Goal: Task Accomplishment & Management: Complete application form

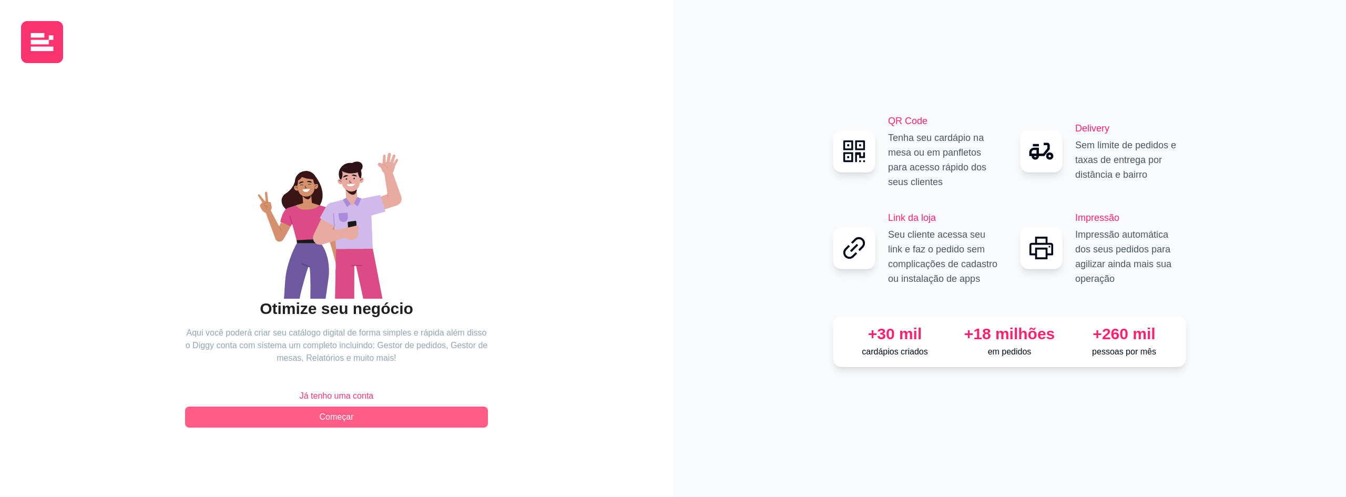
click at [365, 424] on button "Começar" at bounding box center [336, 416] width 303 height 21
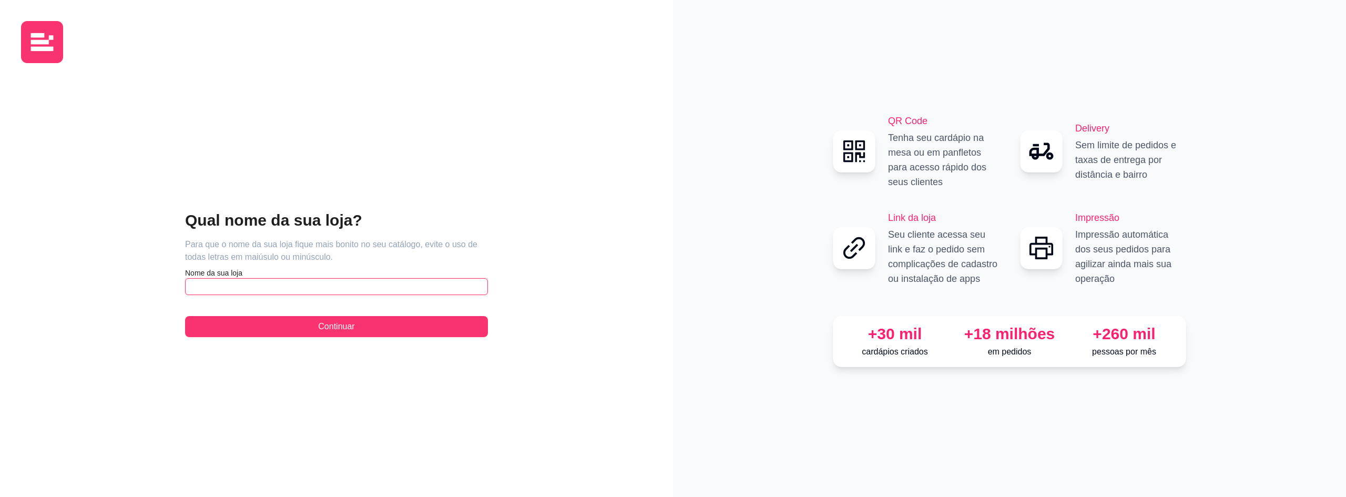
click at [294, 281] on input "text" at bounding box center [336, 286] width 303 height 17
type input "Burgersby"
click at [370, 329] on button "Continuar" at bounding box center [336, 326] width 303 height 21
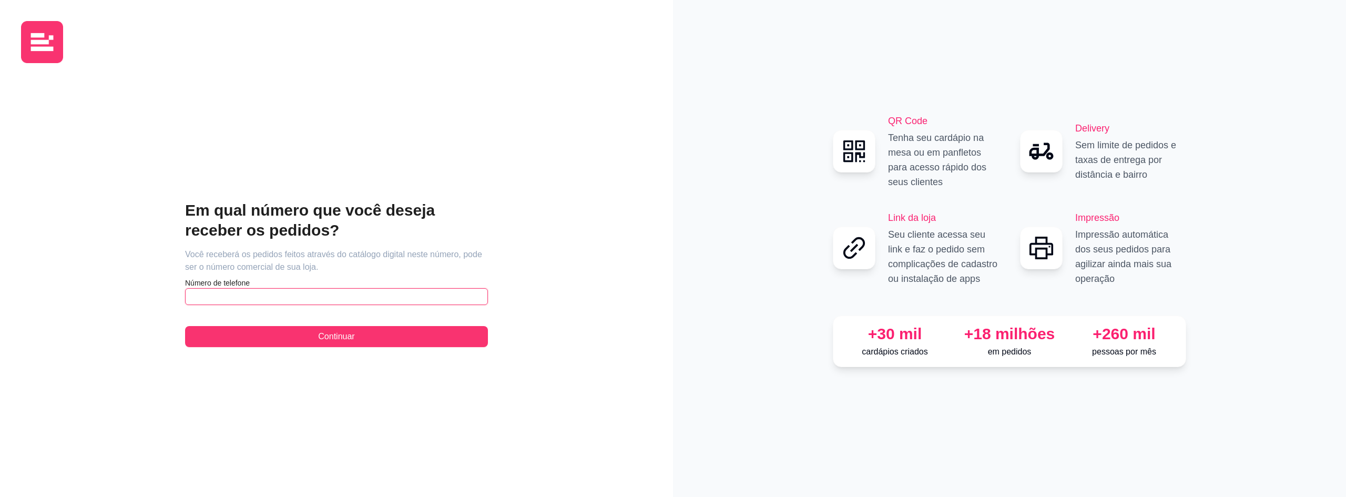
click at [433, 295] on input "text" at bounding box center [336, 296] width 303 height 17
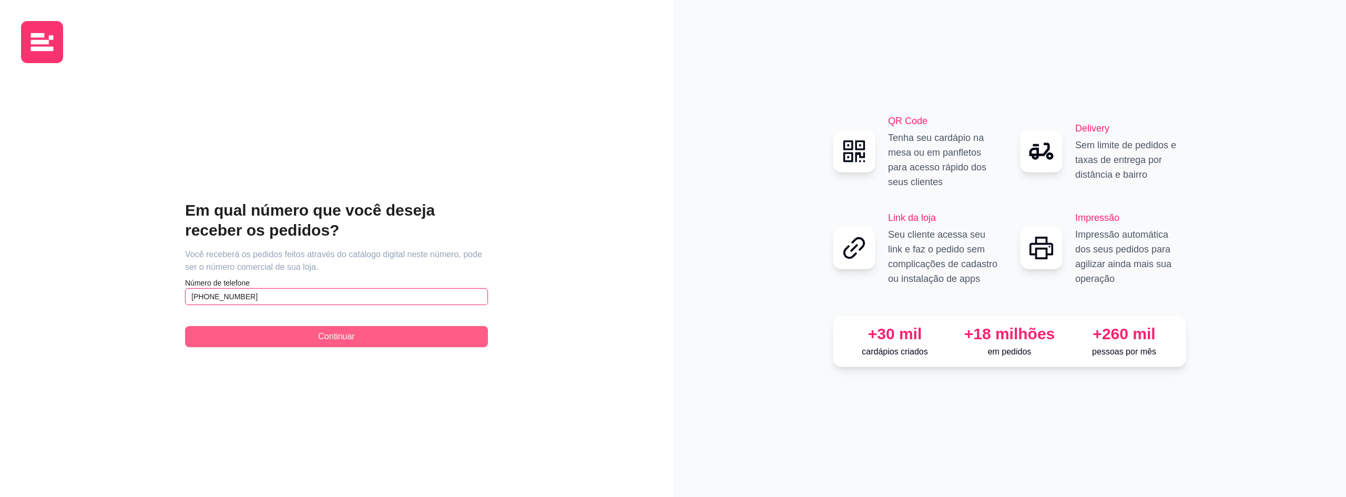
type input "[PHONE_NUMBER]"
click at [372, 338] on button "Continuar" at bounding box center [336, 336] width 303 height 21
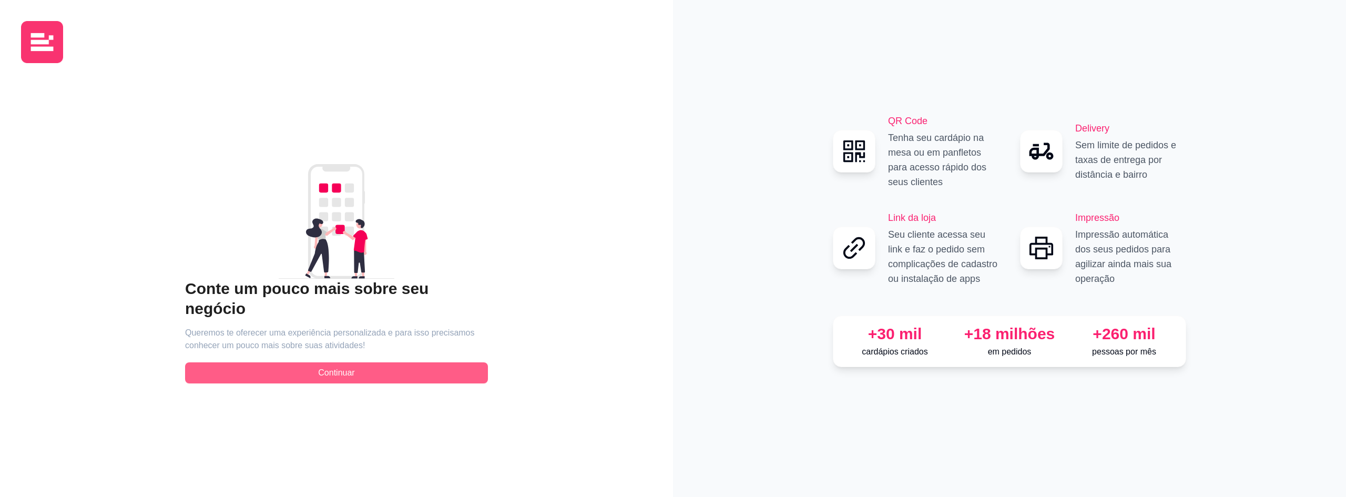
click at [361, 368] on button "Continuar" at bounding box center [336, 372] width 303 height 21
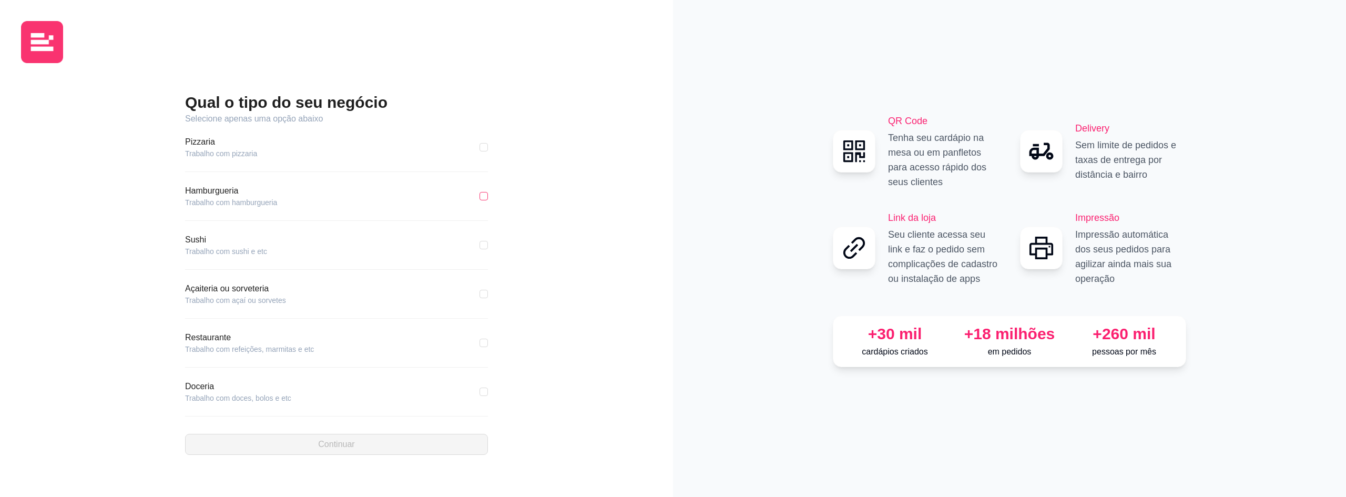
click at [479, 196] on input "checkbox" at bounding box center [483, 196] width 8 height 8
checkbox input "true"
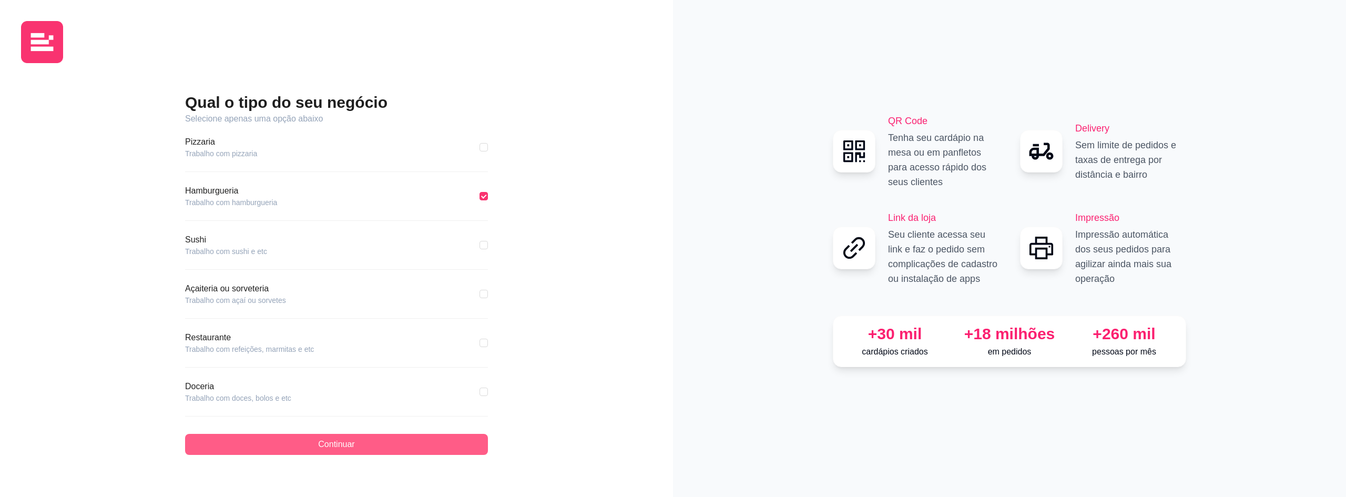
click at [411, 446] on button "Continuar" at bounding box center [336, 444] width 303 height 21
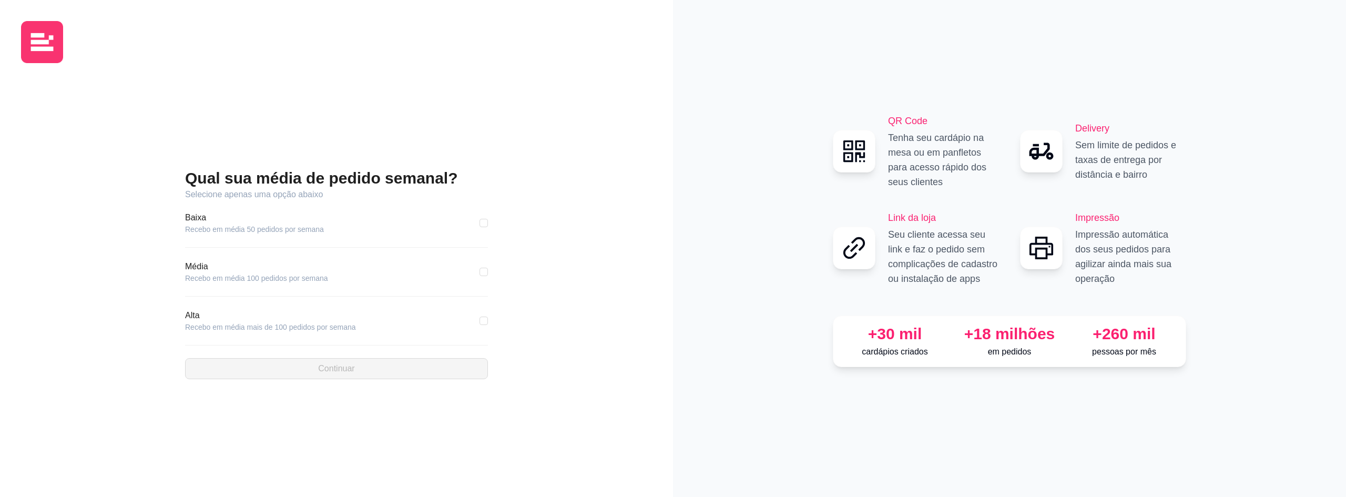
drag, startPoint x: 481, startPoint y: 322, endPoint x: 480, endPoint y: 329, distance: 6.4
click at [481, 322] on input "checkbox" at bounding box center [483, 320] width 8 height 8
checkbox input "true"
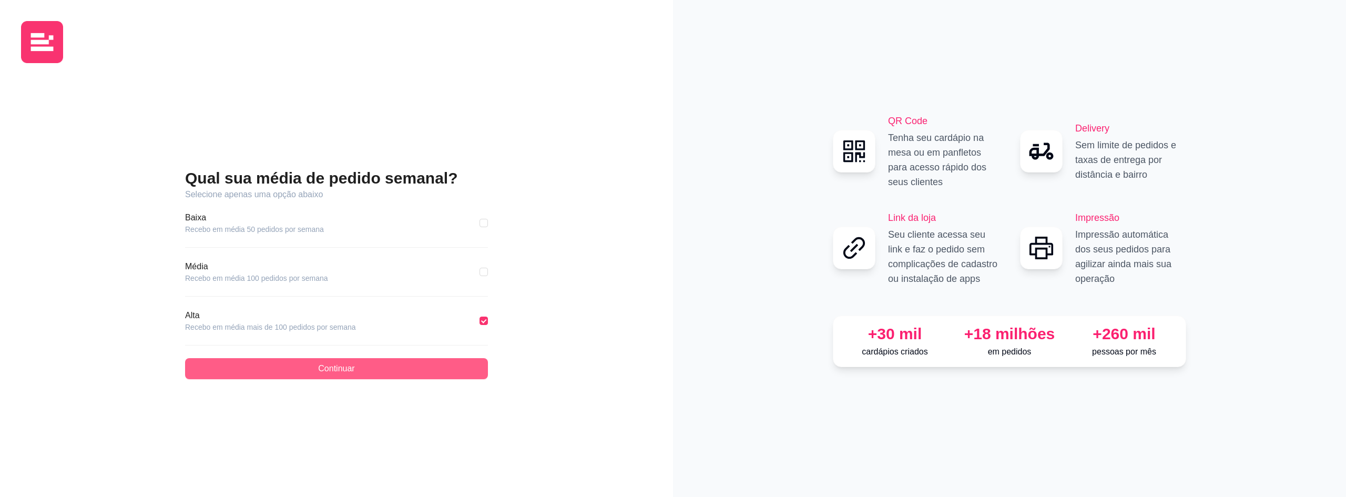
click at [445, 360] on button "Continuar" at bounding box center [336, 368] width 303 height 21
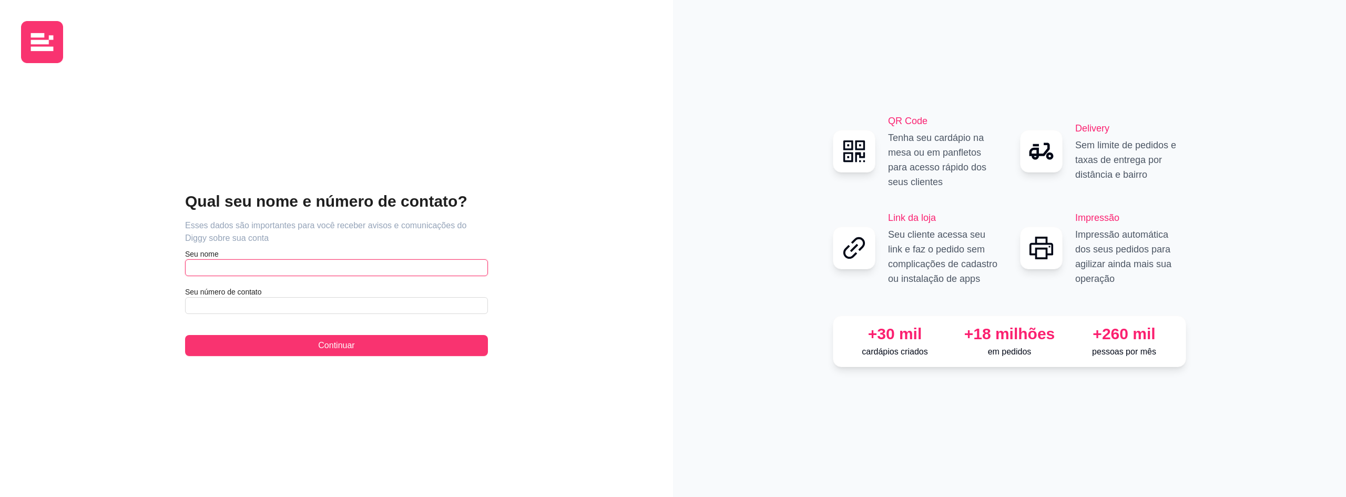
click at [404, 275] on input "text" at bounding box center [336, 267] width 303 height 17
type input "Wesley"
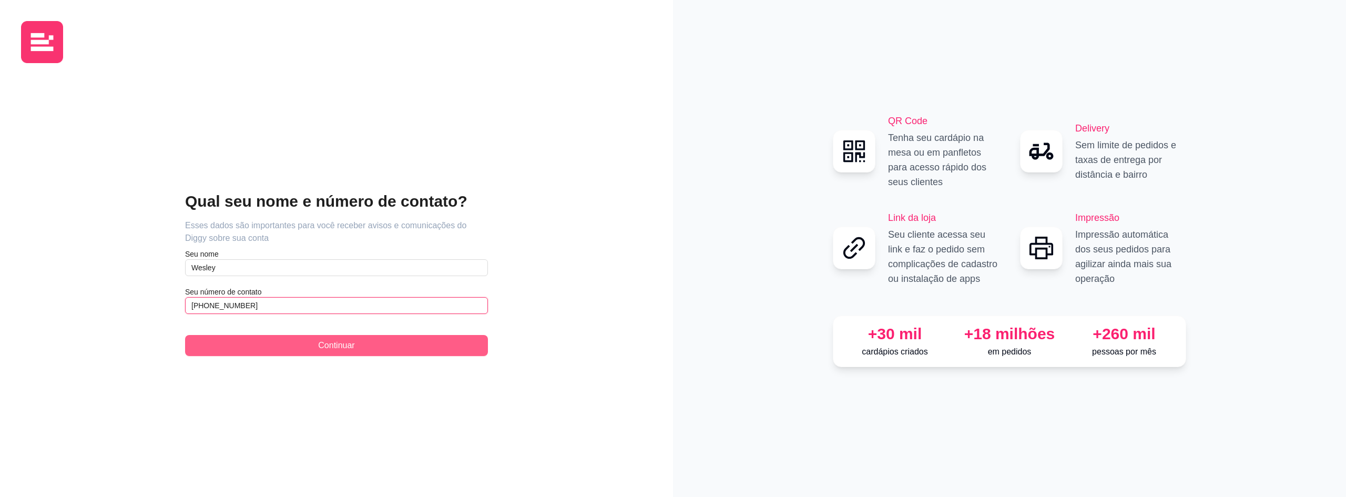
type input "[PHONE_NUMBER]"
click at [418, 343] on button "Continuar" at bounding box center [336, 345] width 303 height 21
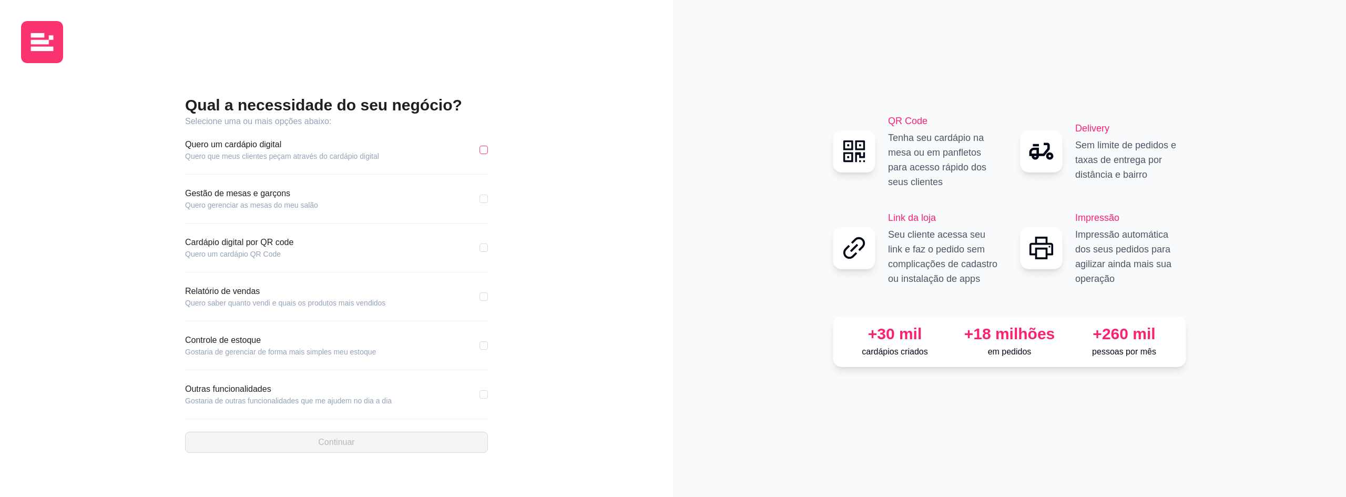
click at [483, 154] on label at bounding box center [483, 150] width 8 height 12
click at [483, 154] on input "checkbox" at bounding box center [483, 150] width 8 height 8
click at [483, 154] on label at bounding box center [483, 150] width 8 height 12
click at [483, 154] on input "checkbox" at bounding box center [483, 150] width 8 height 8
checkbox input "false"
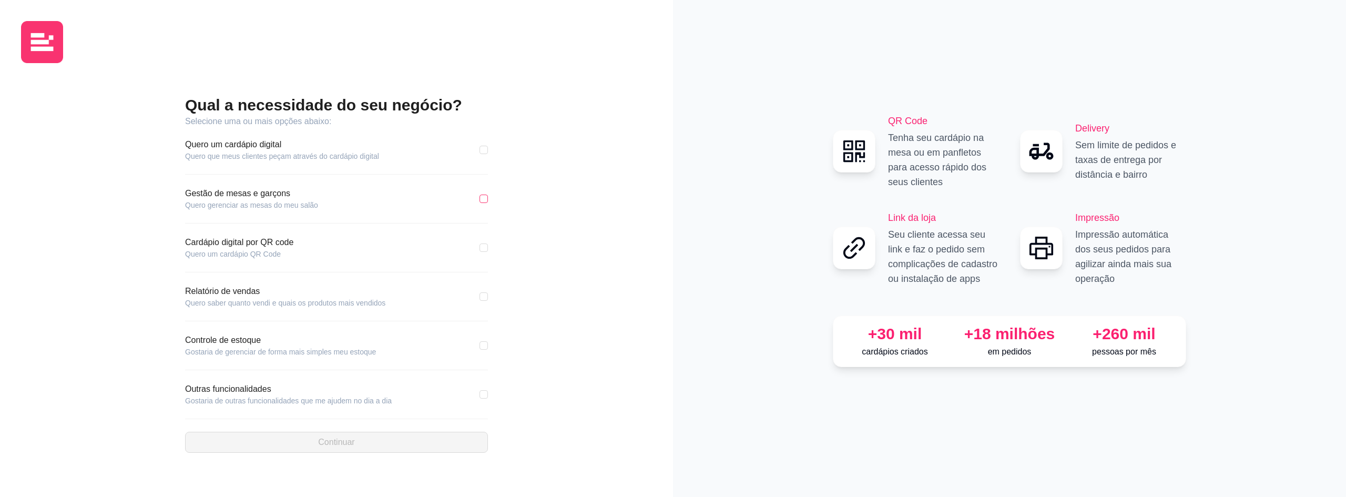
click at [484, 196] on input "checkbox" at bounding box center [483, 198] width 8 height 8
checkbox input "true"
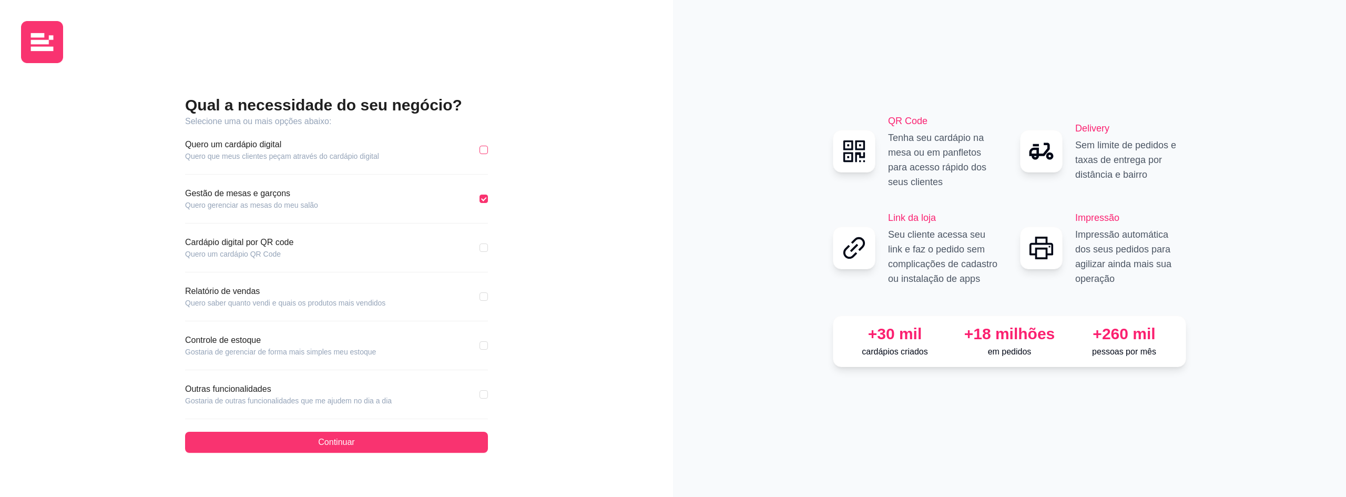
click at [485, 149] on input "checkbox" at bounding box center [483, 150] width 8 height 8
checkbox input "true"
click at [479, 345] on div "Controle de estoque Gostaria de gerenciar de forma mais simples meu estoque" at bounding box center [336, 345] width 303 height 23
click at [484, 341] on label at bounding box center [483, 346] width 8 height 12
click at [481, 295] on input "checkbox" at bounding box center [483, 296] width 8 height 8
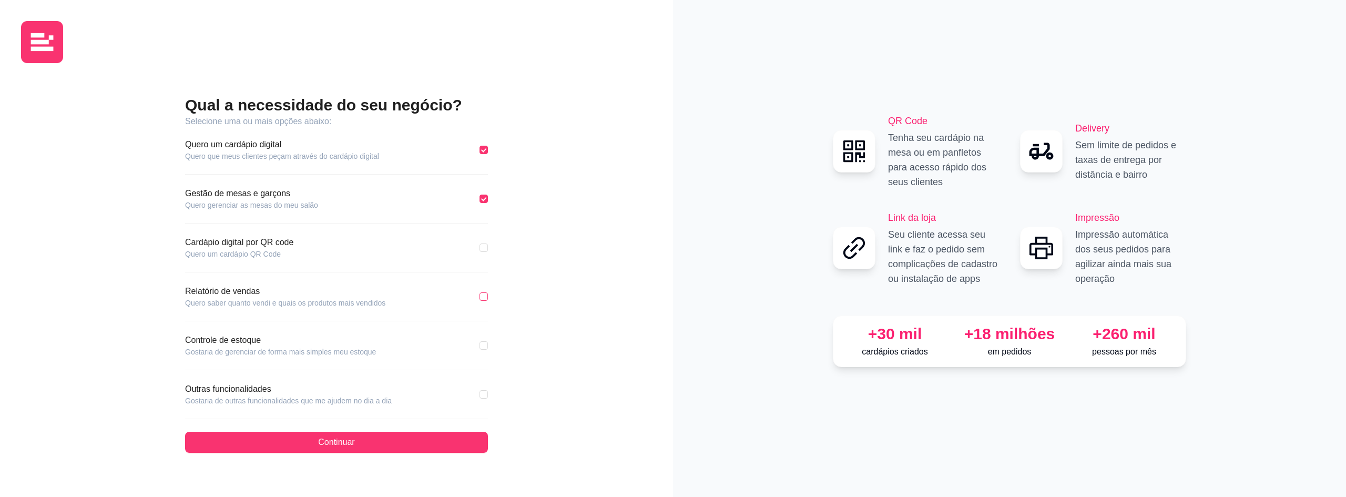
checkbox input "true"
click at [481, 248] on input "checkbox" at bounding box center [483, 247] width 8 height 8
checkbox input "true"
click at [480, 344] on input "checkbox" at bounding box center [483, 345] width 8 height 8
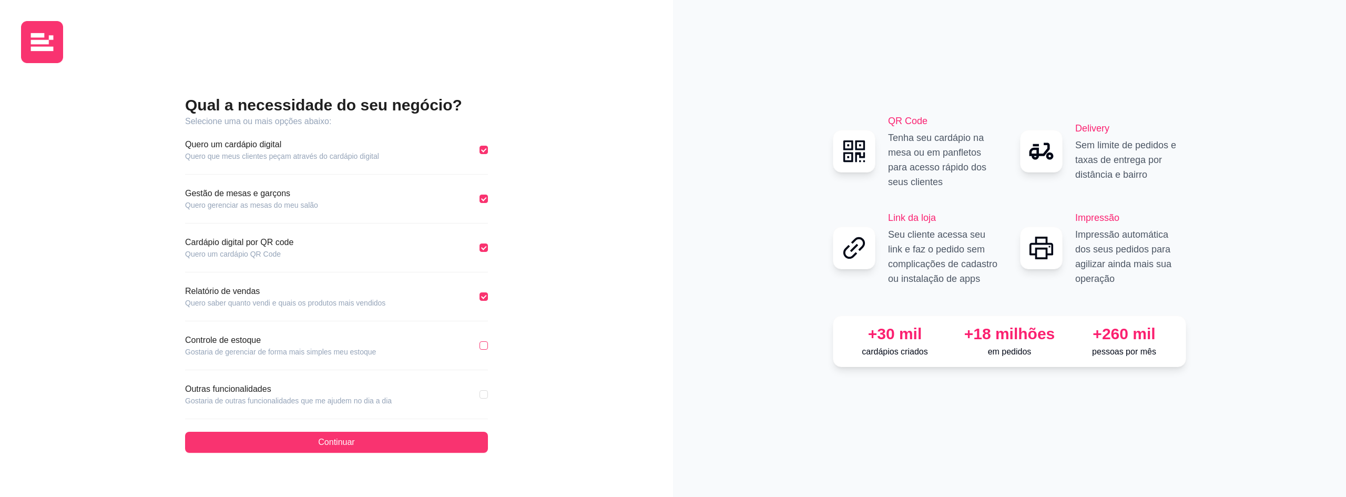
checkbox input "false"
click at [484, 393] on input "checkbox" at bounding box center [483, 394] width 8 height 8
checkbox input "true"
click at [486, 345] on input "checkbox" at bounding box center [483, 345] width 8 height 8
checkbox input "true"
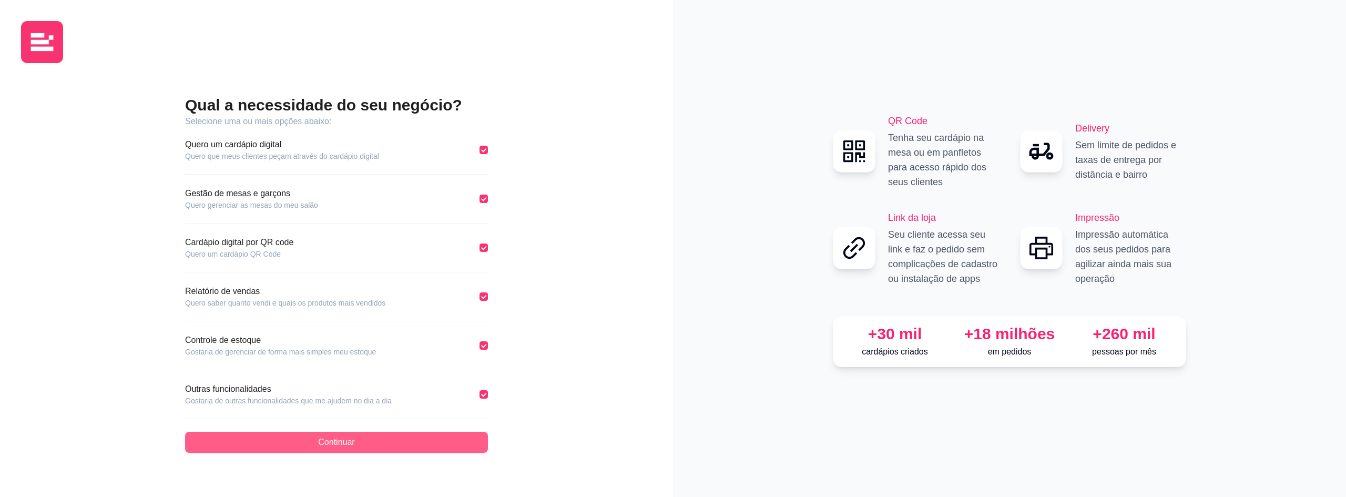
click at [461, 440] on button "Continuar" at bounding box center [336, 442] width 303 height 21
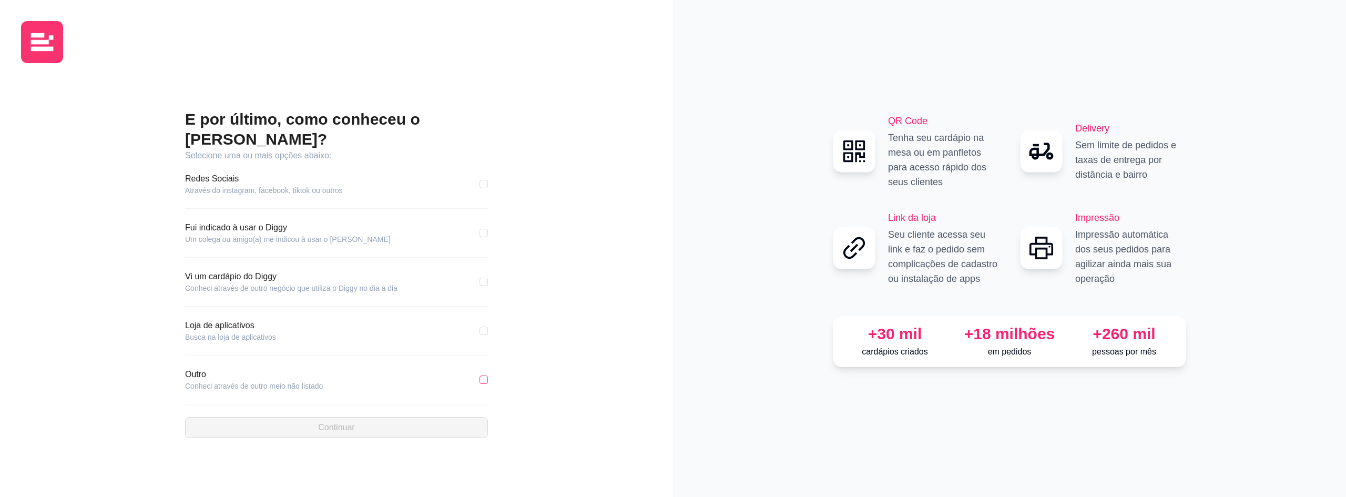
click at [486, 375] on input "checkbox" at bounding box center [483, 379] width 8 height 8
checkbox input "true"
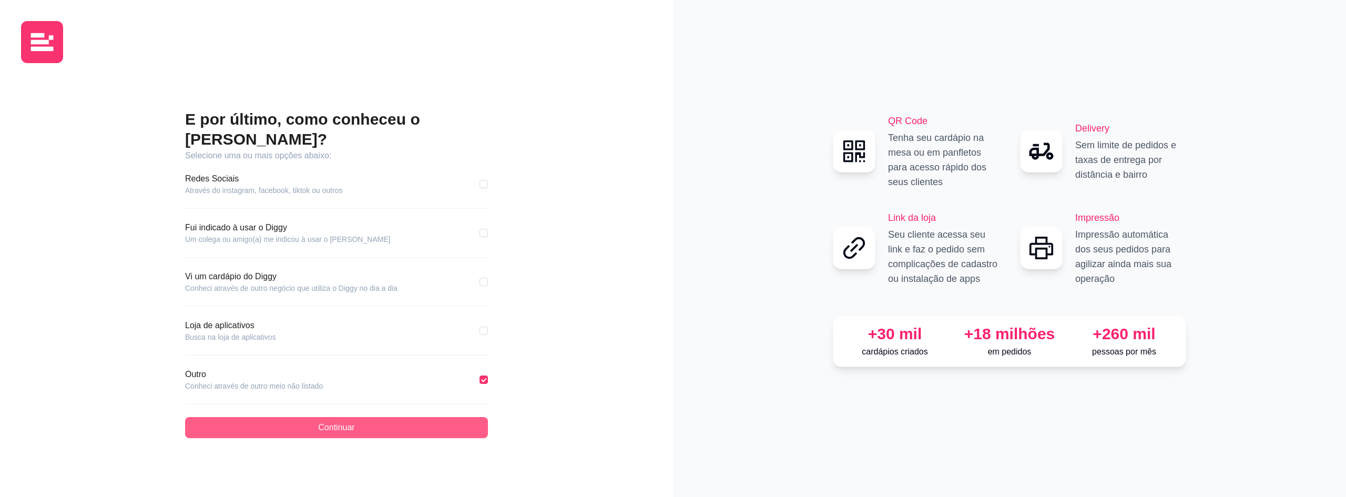
click at [478, 407] on div "E por último, como conheceu o [PERSON_NAME]? Selecione uma ou mais opções abaix…" at bounding box center [336, 273] width 303 height 329
click at [477, 417] on button "Continuar" at bounding box center [336, 427] width 303 height 21
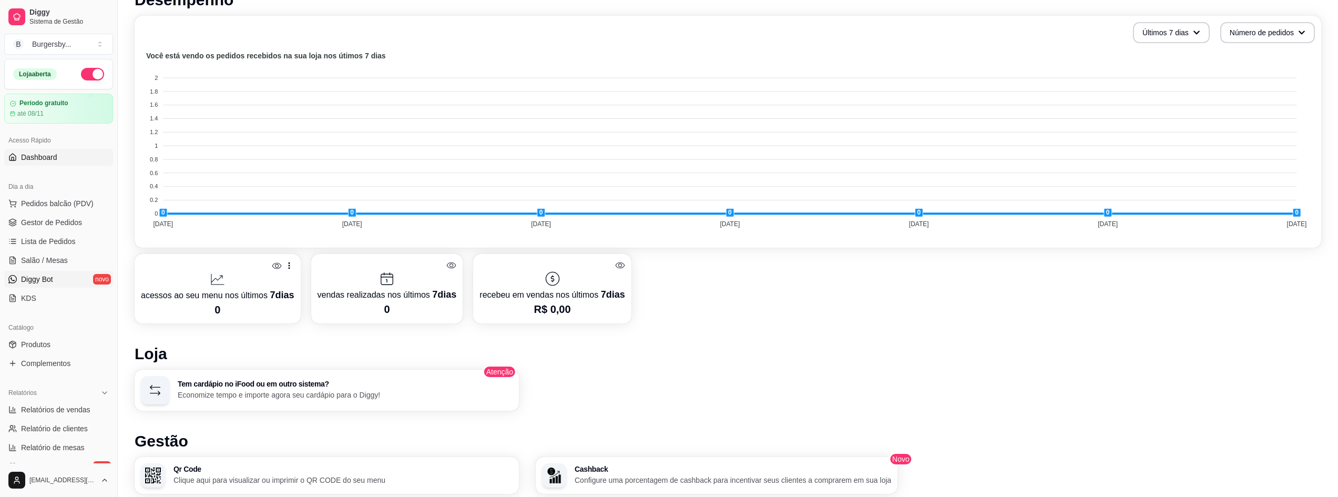
scroll to position [166, 0]
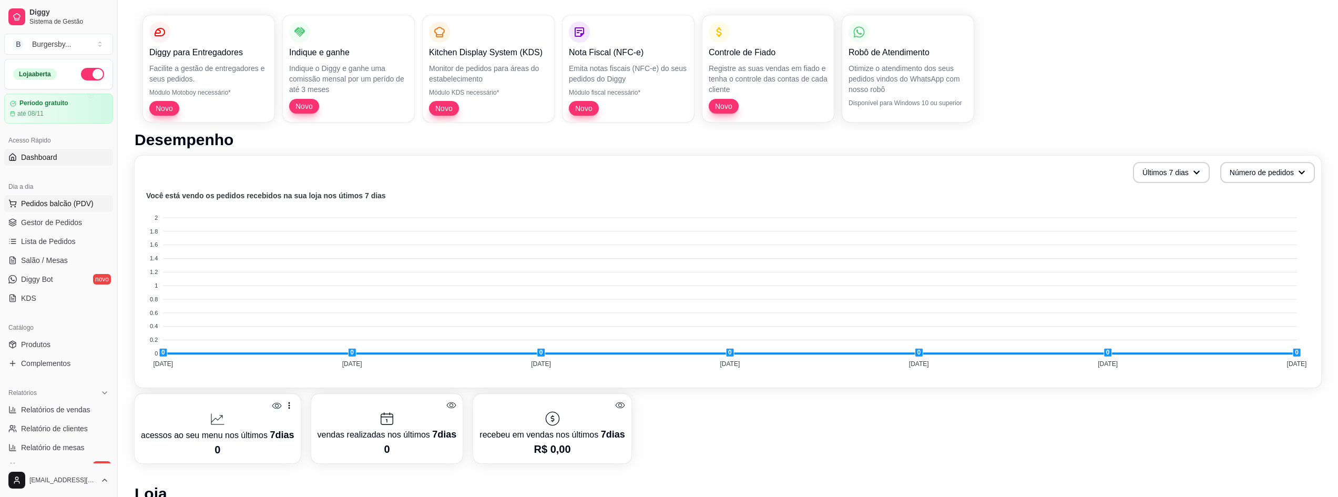
click at [62, 201] on span "Pedidos balcão (PDV)" at bounding box center [57, 203] width 73 height 11
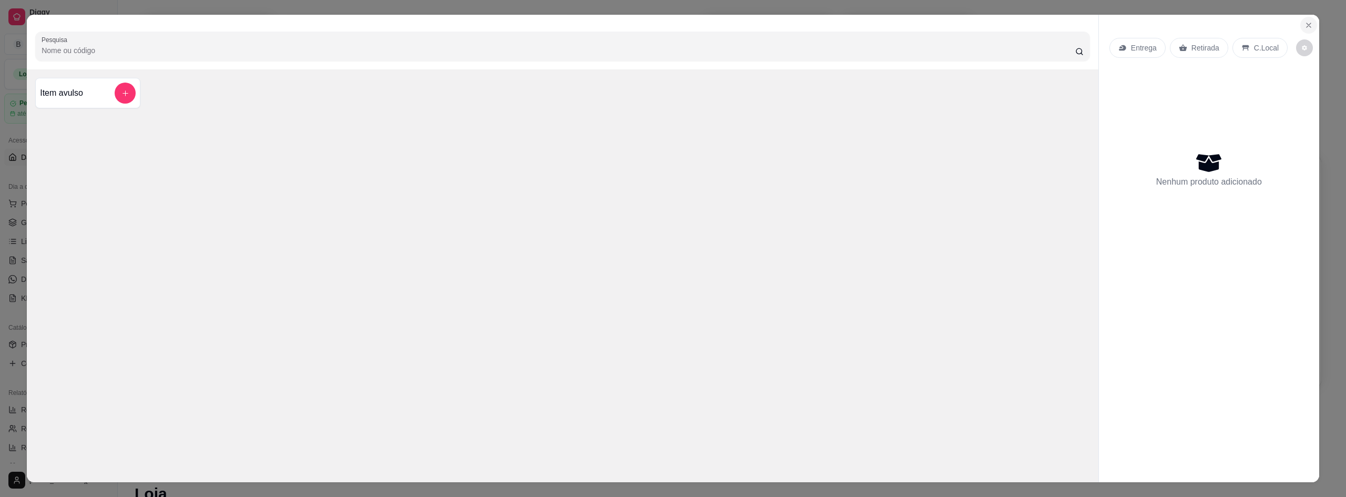
click at [1306, 24] on icon "Close" at bounding box center [1308, 25] width 8 height 8
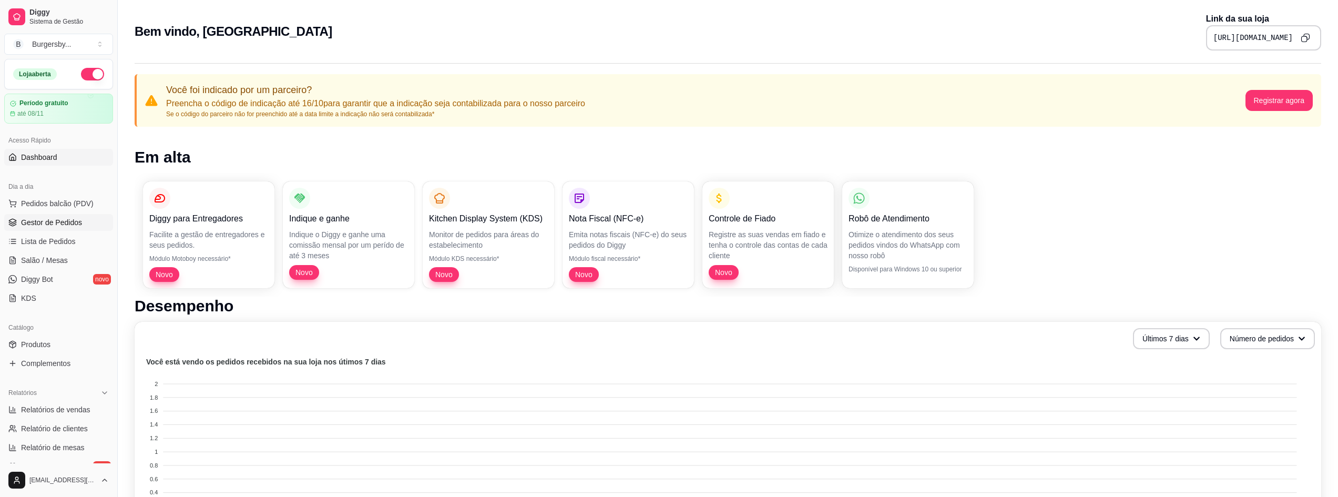
scroll to position [158, 0]
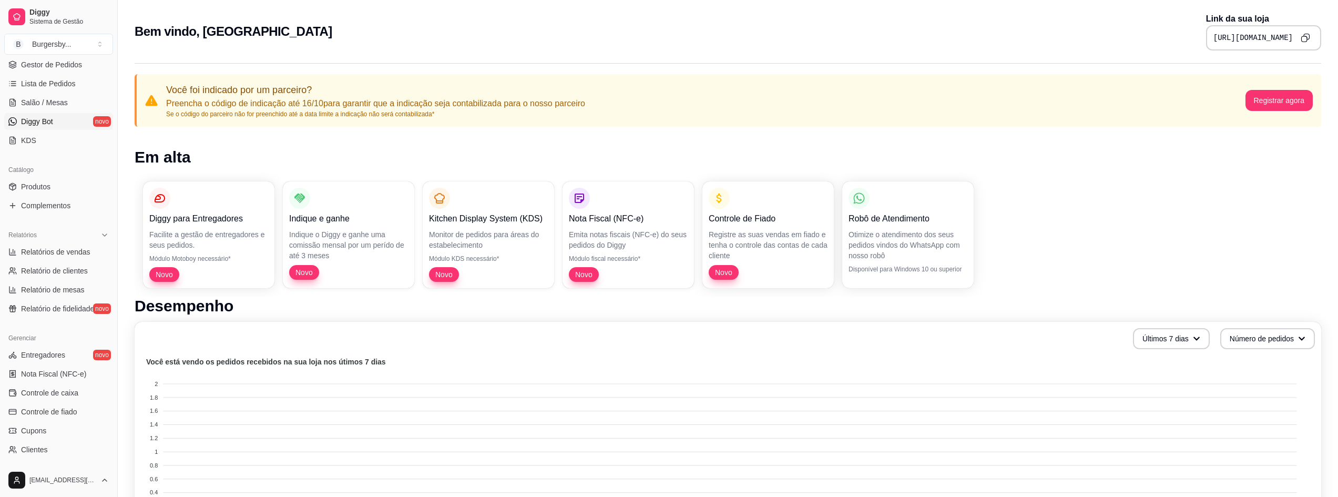
click at [55, 128] on link "Diggy Bot novo" at bounding box center [58, 121] width 109 height 17
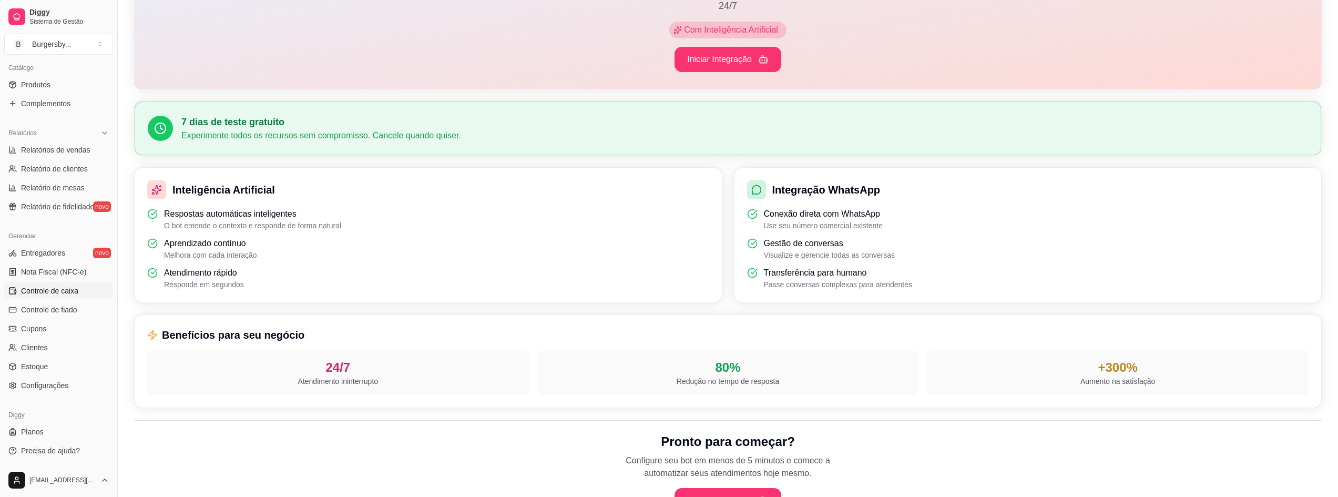
scroll to position [158, 0]
click at [75, 384] on link "Configurações" at bounding box center [58, 385] width 109 height 17
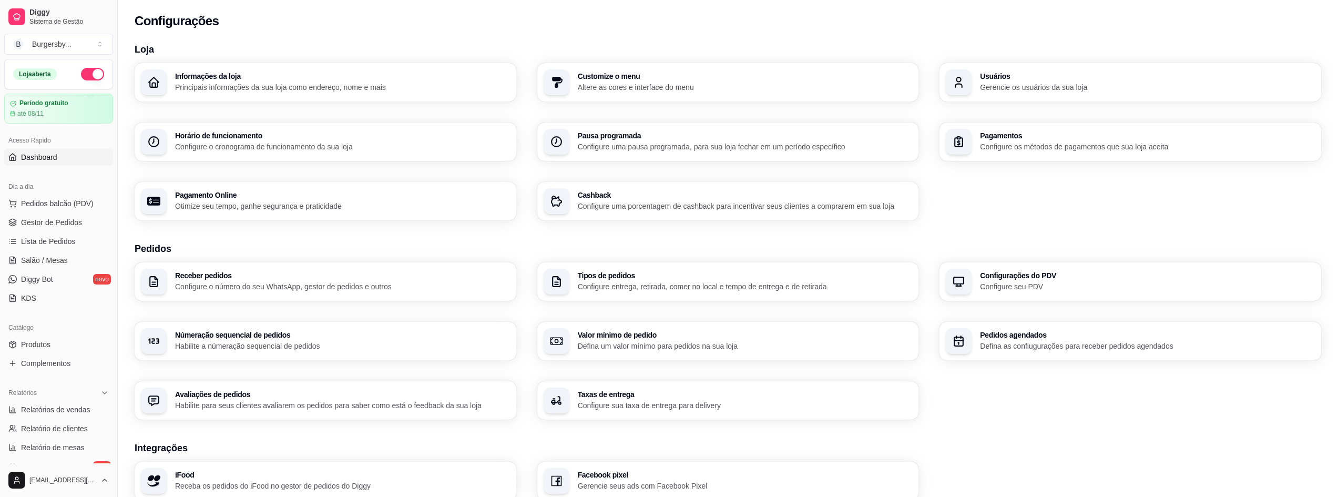
click at [53, 150] on link "Dashboard" at bounding box center [58, 157] width 109 height 17
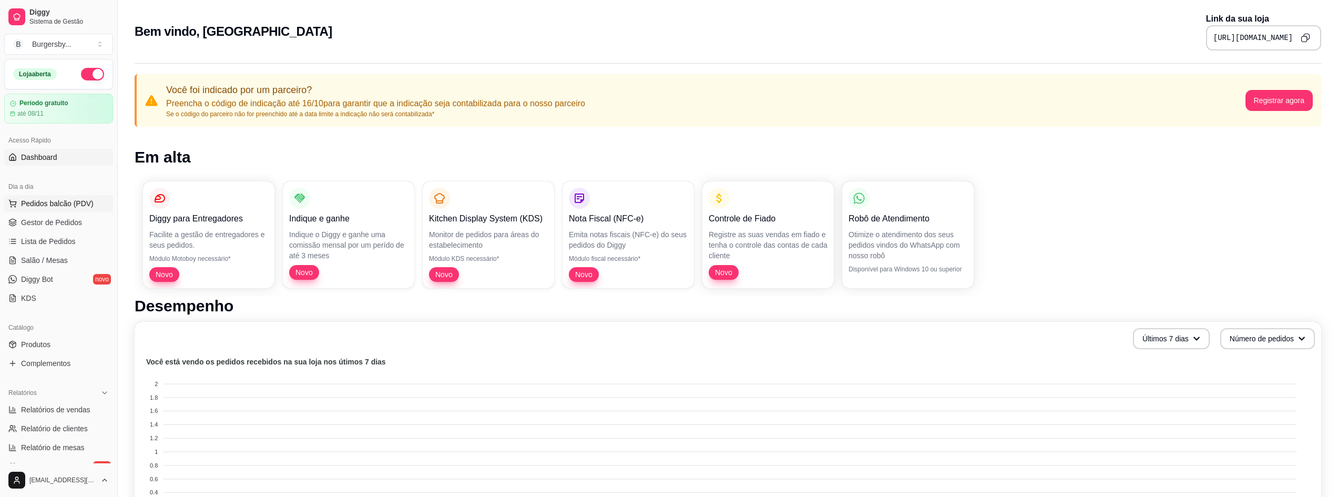
click at [63, 206] on span "Pedidos balcão (PDV)" at bounding box center [57, 203] width 73 height 11
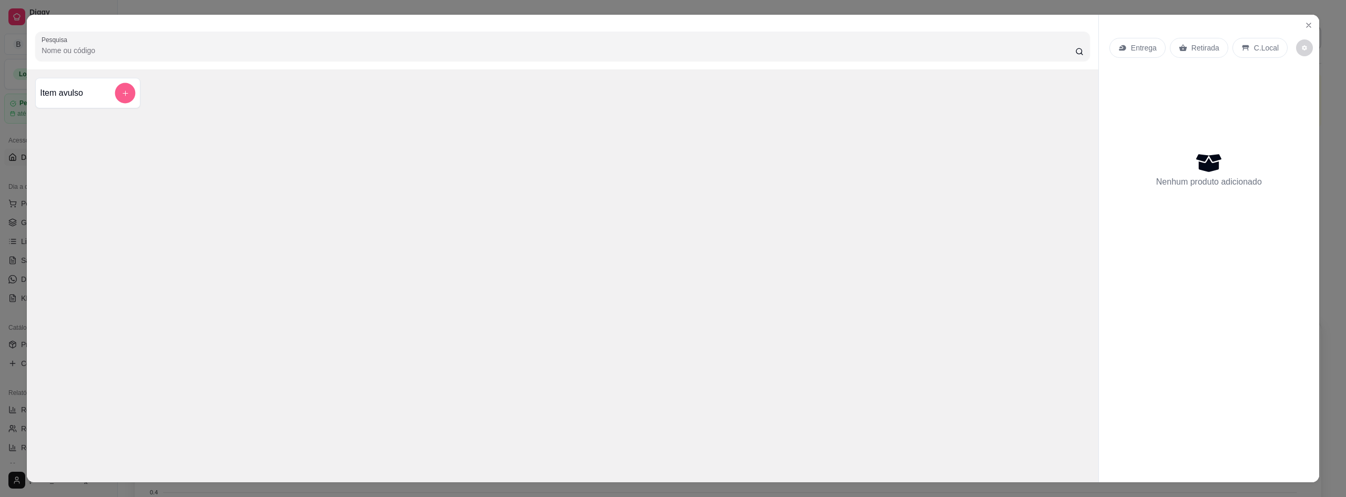
click at [117, 95] on button "add-separate-item" at bounding box center [125, 93] width 20 height 20
click at [1304, 22] on icon "Close" at bounding box center [1308, 25] width 8 height 8
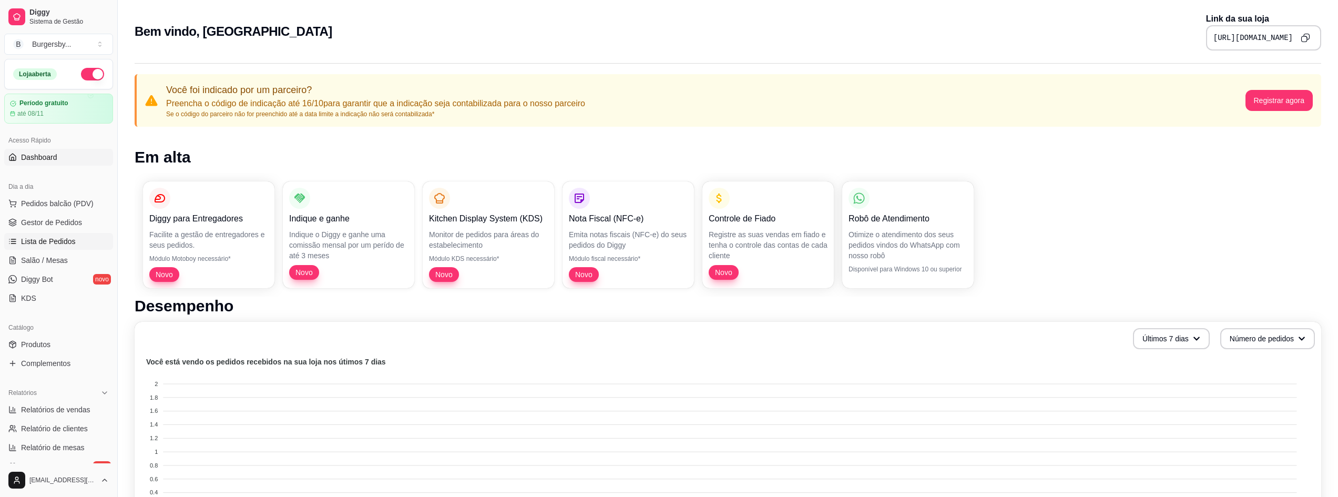
click at [65, 245] on span "Lista de Pedidos" at bounding box center [48, 241] width 55 height 11
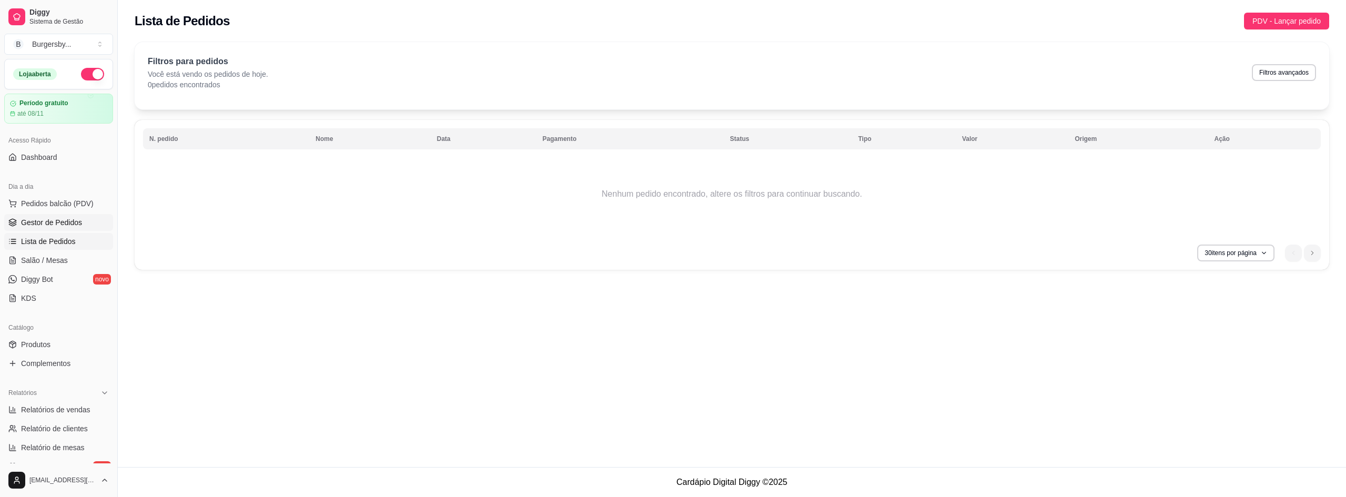
click at [75, 218] on span "Gestor de Pedidos" at bounding box center [51, 222] width 61 height 11
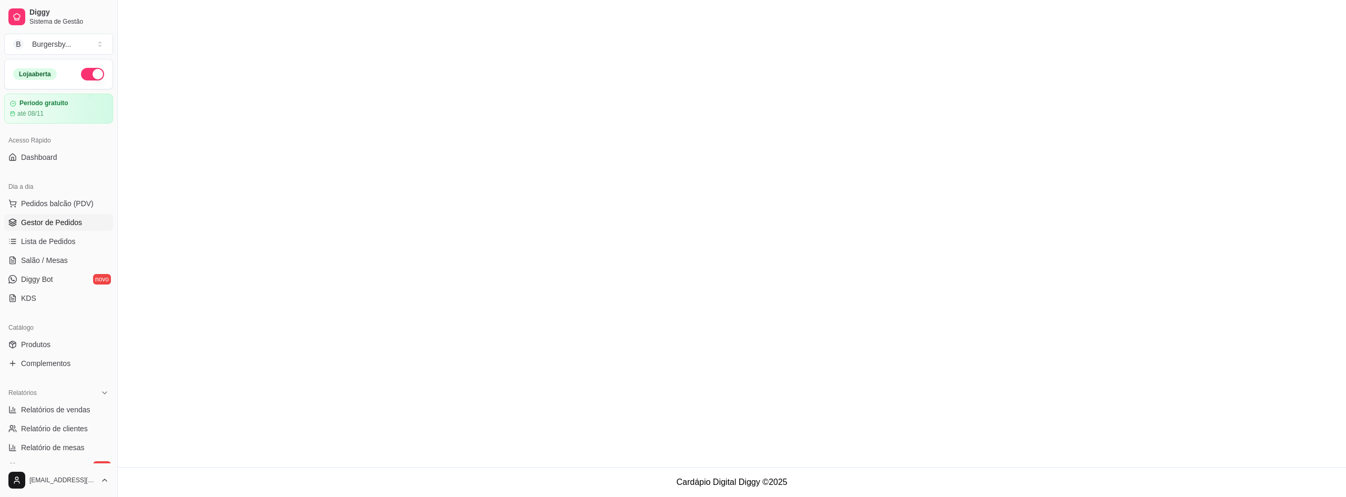
click at [75, 218] on span "Gestor de Pedidos" at bounding box center [51, 222] width 61 height 11
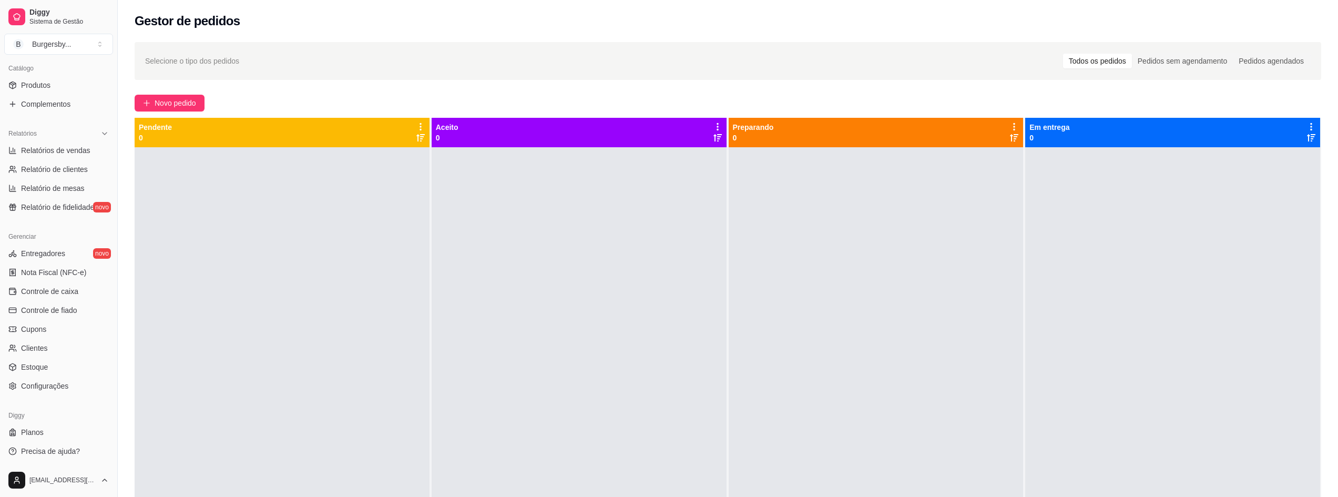
scroll to position [260, 0]
click at [58, 389] on span "Configurações" at bounding box center [44, 385] width 47 height 11
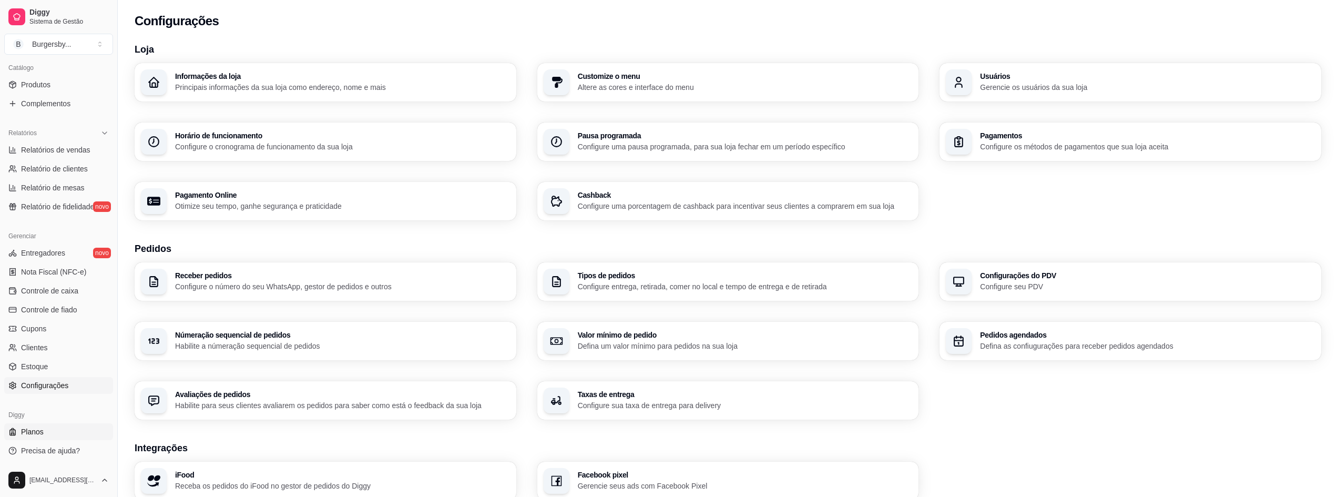
click at [78, 428] on link "Planos" at bounding box center [58, 431] width 109 height 17
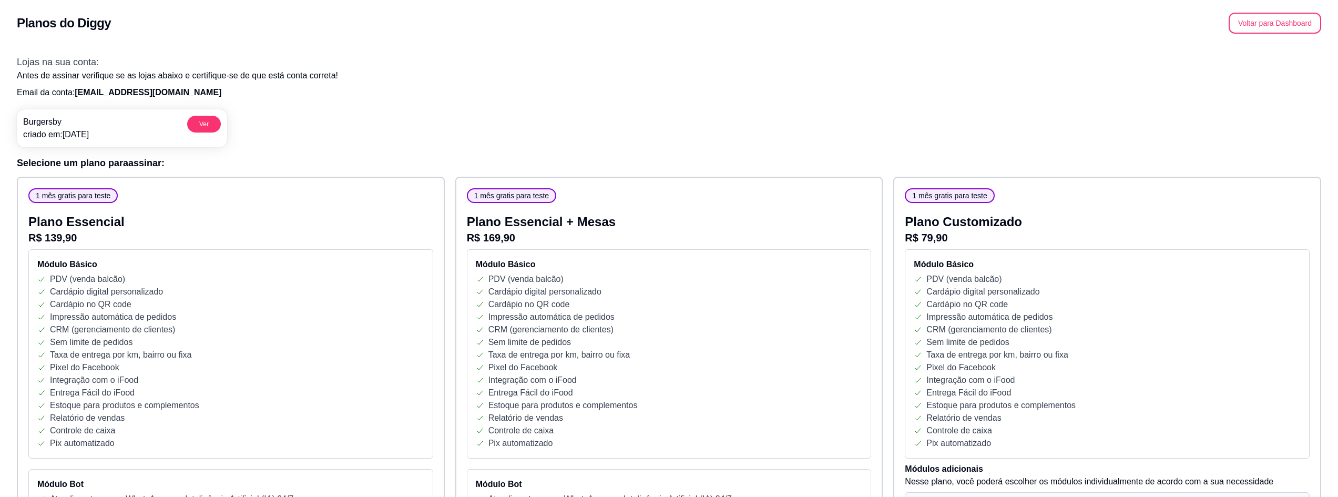
click at [203, 115] on div "Burgersby criado em: [DATE] Ver" at bounding box center [122, 128] width 210 height 38
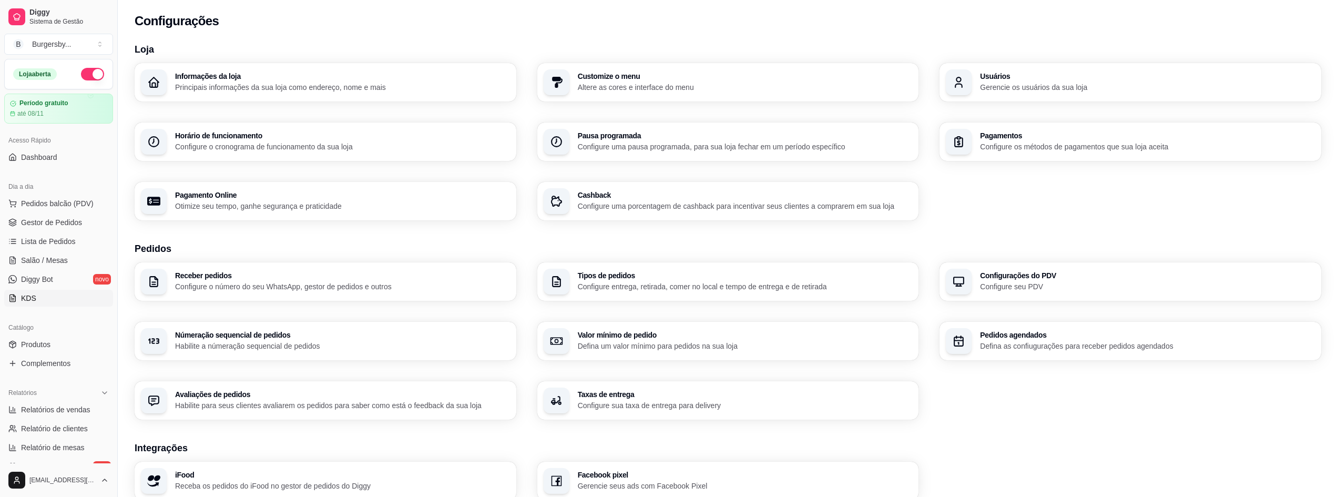
click at [45, 301] on link "KDS" at bounding box center [58, 298] width 109 height 17
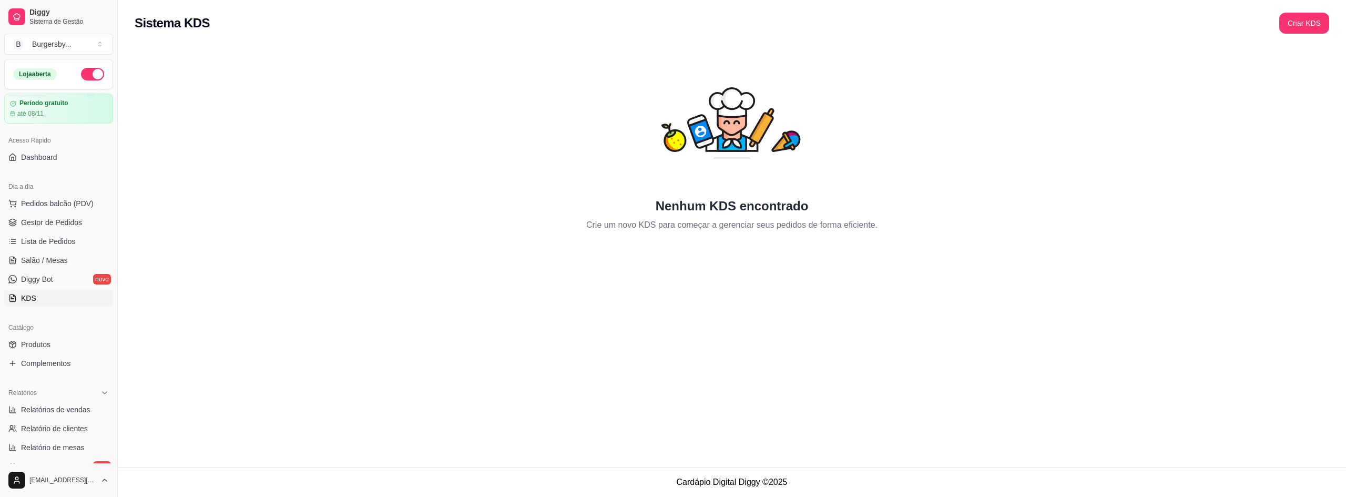
click at [1299, 19] on button "Criar KDS" at bounding box center [1304, 23] width 50 height 21
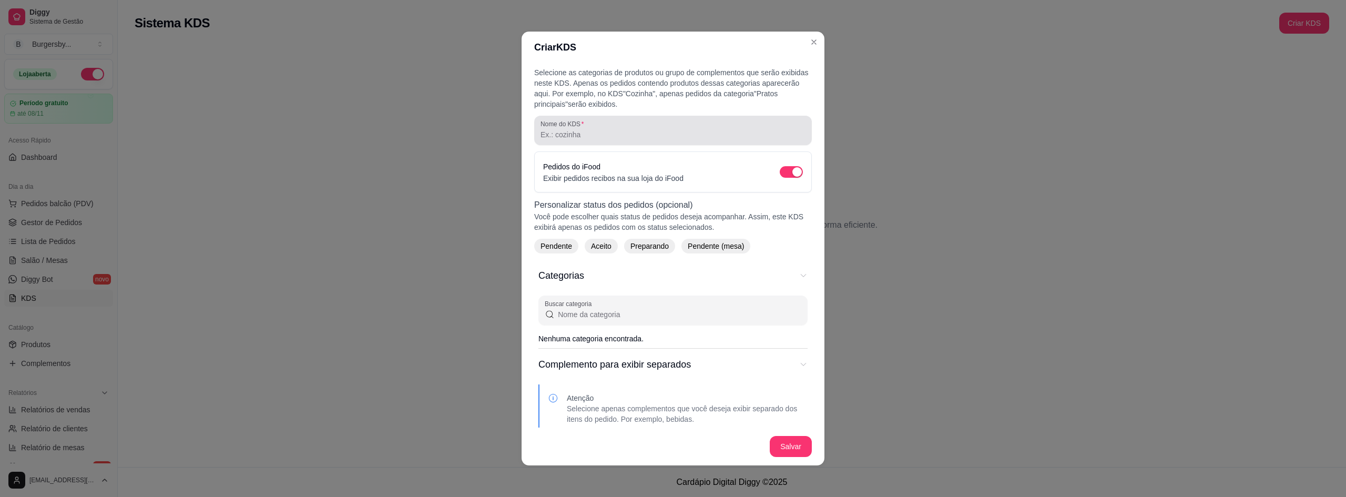
click at [712, 135] on input "Nome do KDS" at bounding box center [672, 134] width 265 height 11
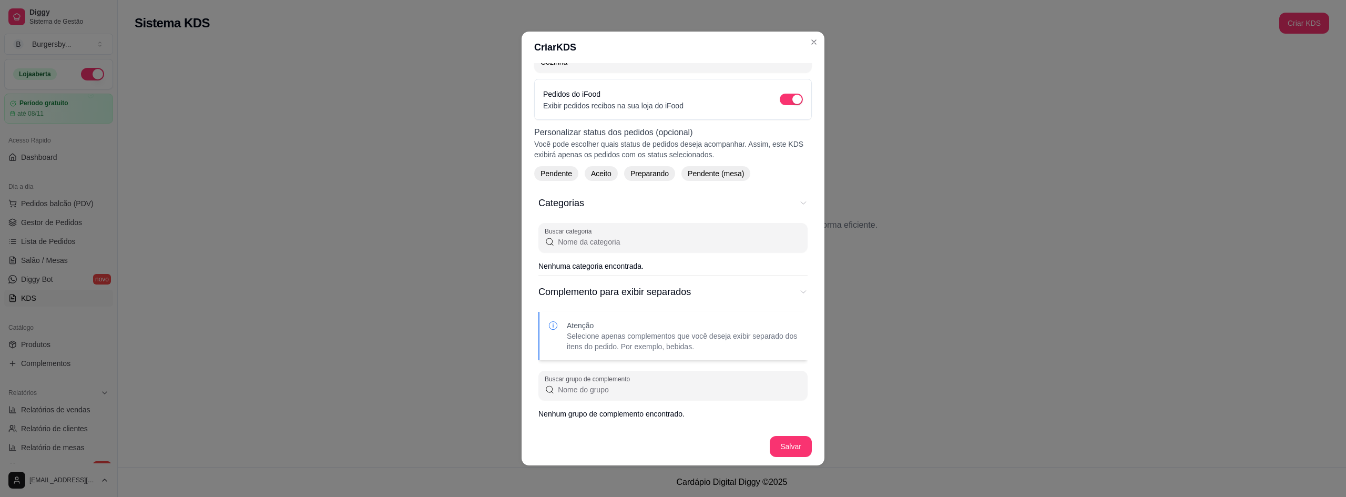
scroll to position [2, 0]
type input "Cozinha"
click at [778, 438] on button "Salvar" at bounding box center [790, 444] width 41 height 20
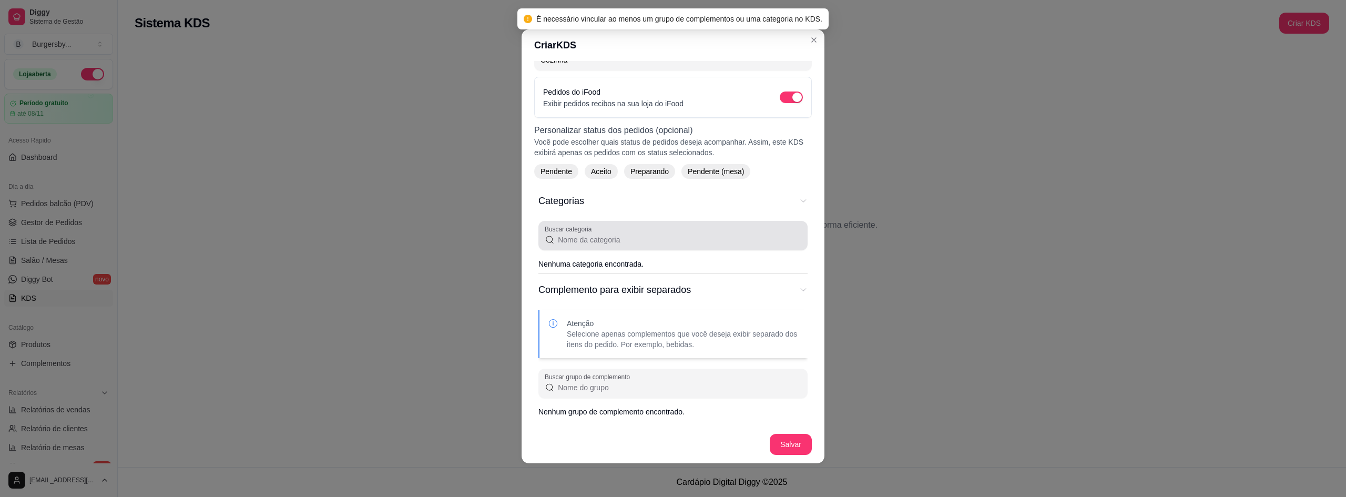
click at [459, 213] on div "Nenhum KDS encontrado Crie um novo KDS para começar a gerenciar seus pedidos de…" at bounding box center [732, 138] width 1194 height 185
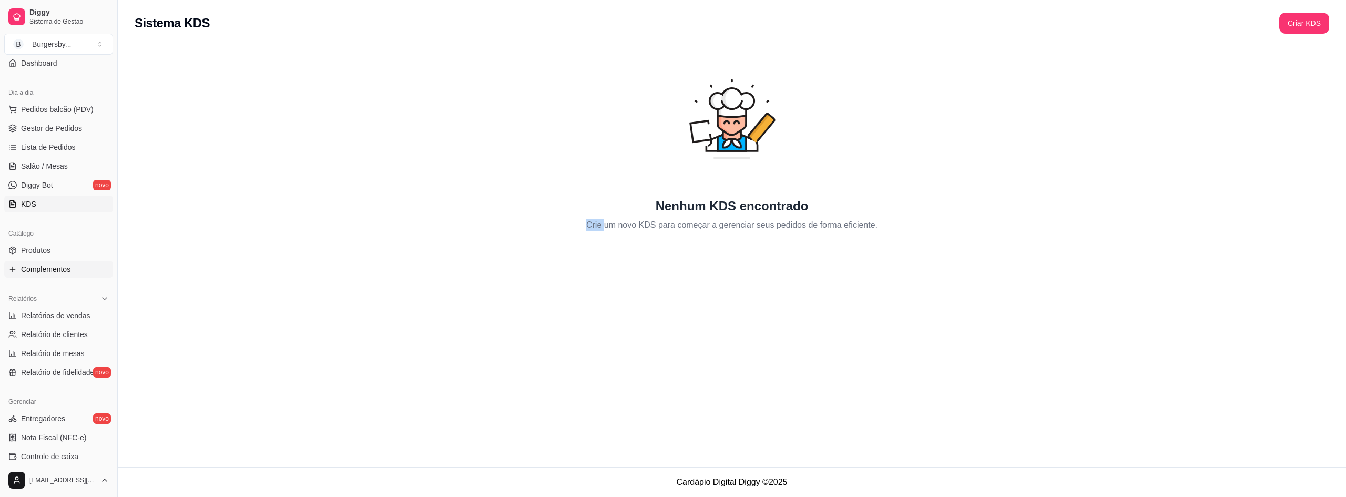
scroll to position [105, 0]
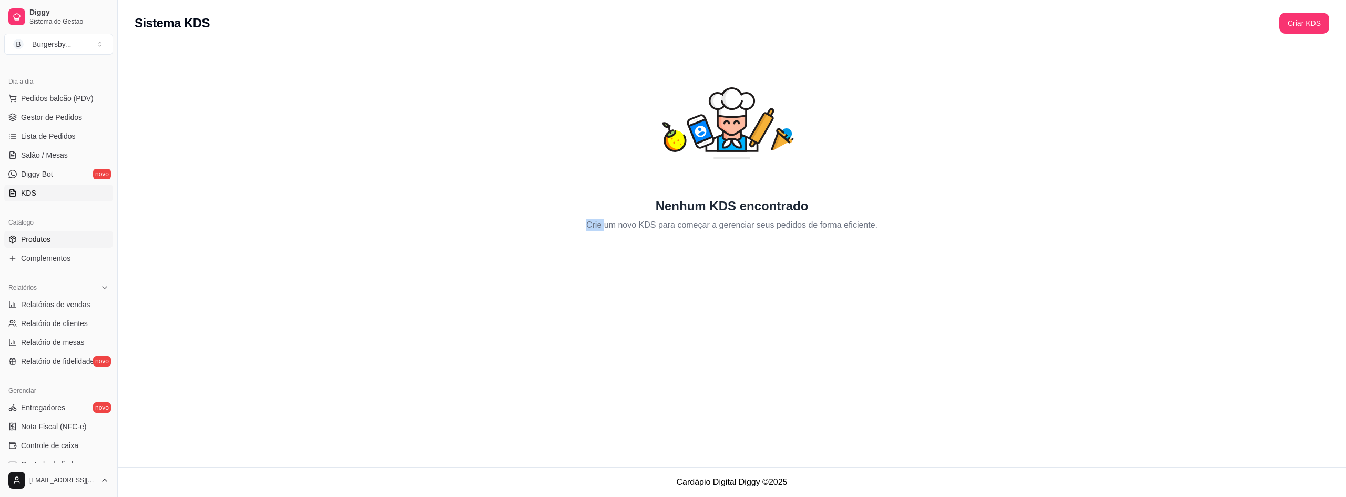
click at [64, 235] on link "Produtos" at bounding box center [58, 239] width 109 height 17
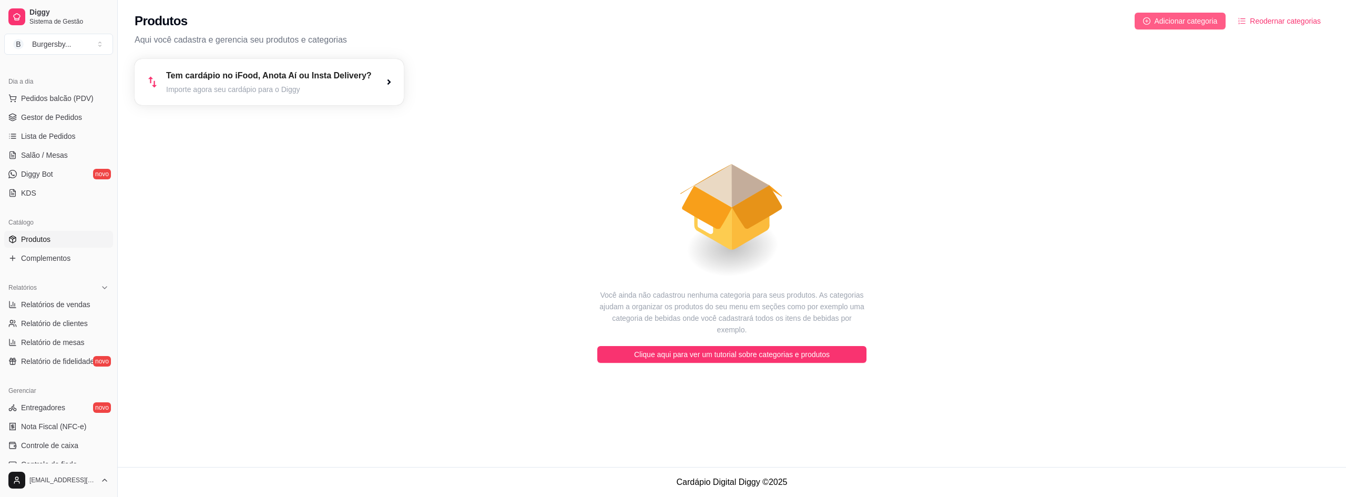
click at [1166, 25] on span "Adicionar categoria" at bounding box center [1185, 21] width 63 height 12
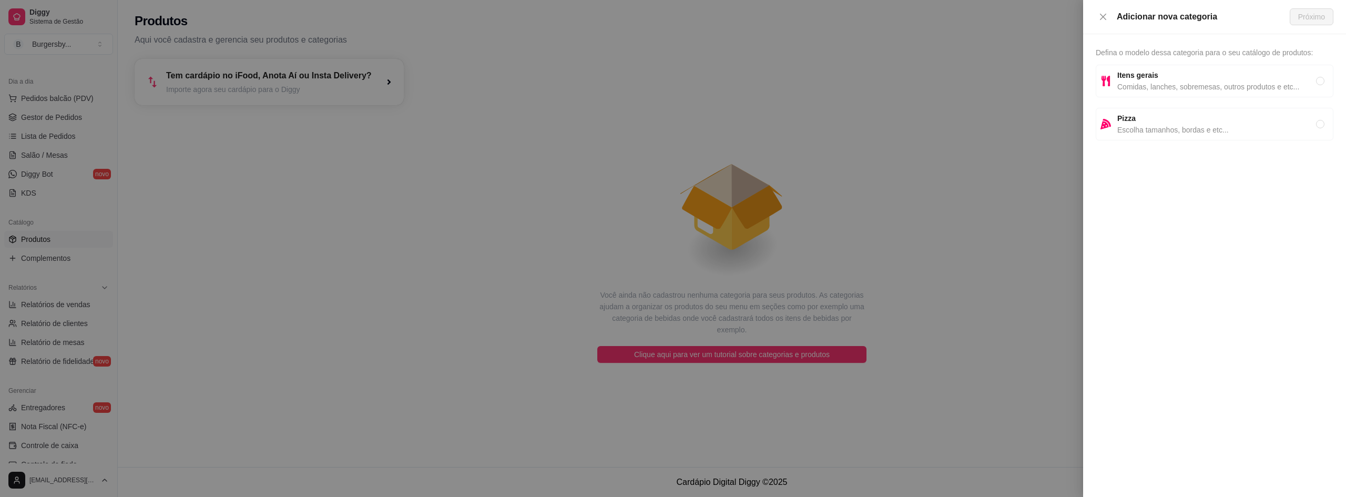
click at [1131, 85] on span "Comidas, lanches, sobremesas, outros produtos e etc..." at bounding box center [1216, 87] width 199 height 12
radio input "true"
click at [1299, 15] on span "Próximo" at bounding box center [1311, 17] width 27 height 12
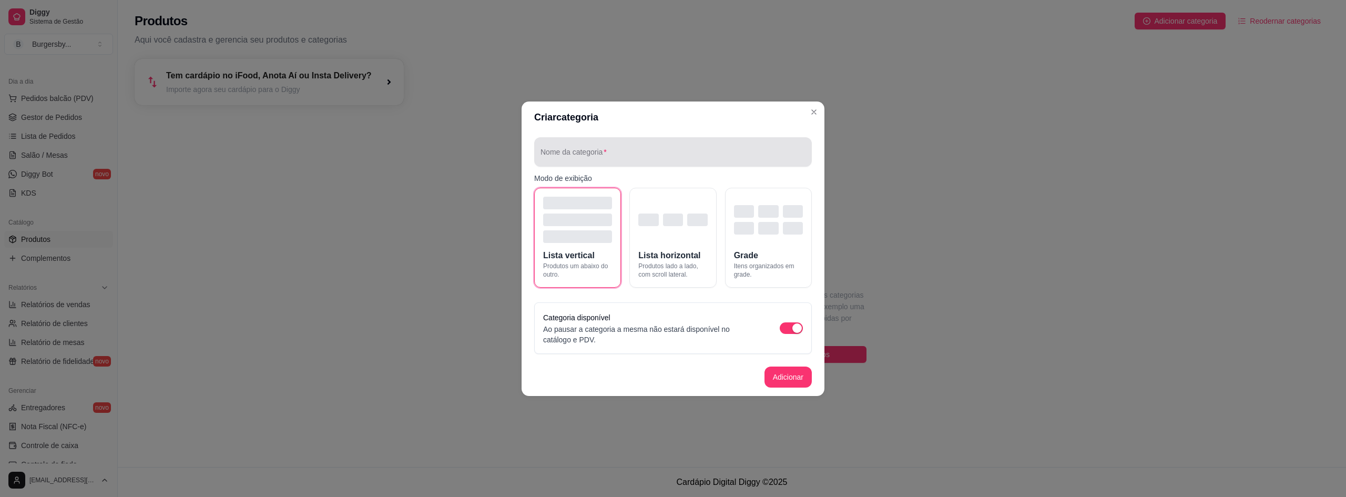
click at [630, 154] on input "Nome da categoria" at bounding box center [672, 156] width 265 height 11
click at [758, 243] on button "Grade Itens organizados em grade." at bounding box center [768, 238] width 87 height 100
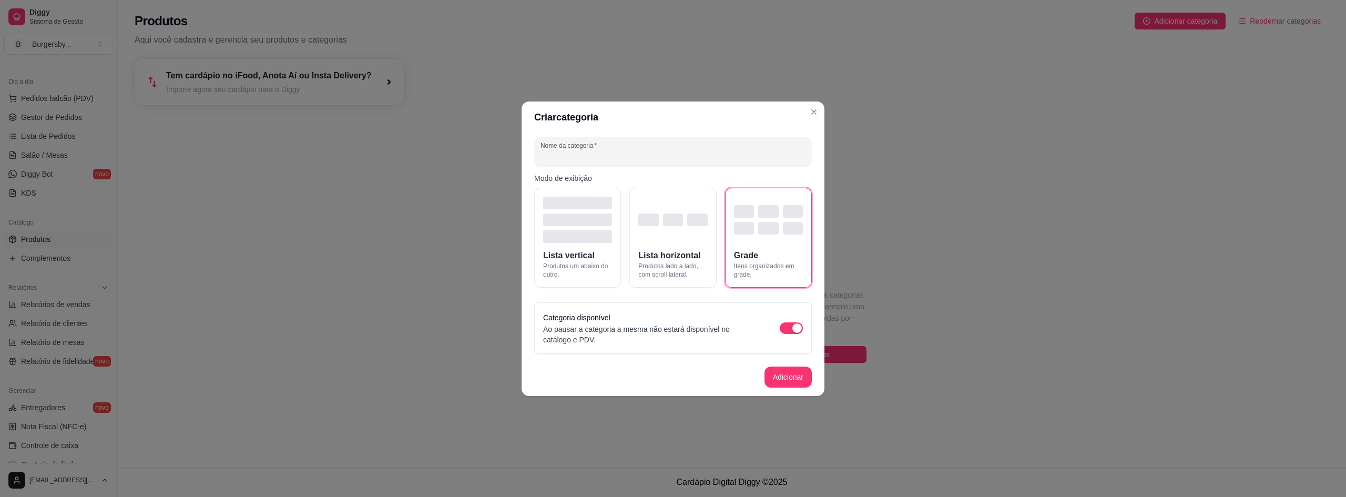
click at [664, 155] on input "Nome da categoria" at bounding box center [672, 156] width 265 height 11
type input "B"
type input "LANCHES"
click at [788, 379] on button "Adicionar" at bounding box center [788, 376] width 46 height 20
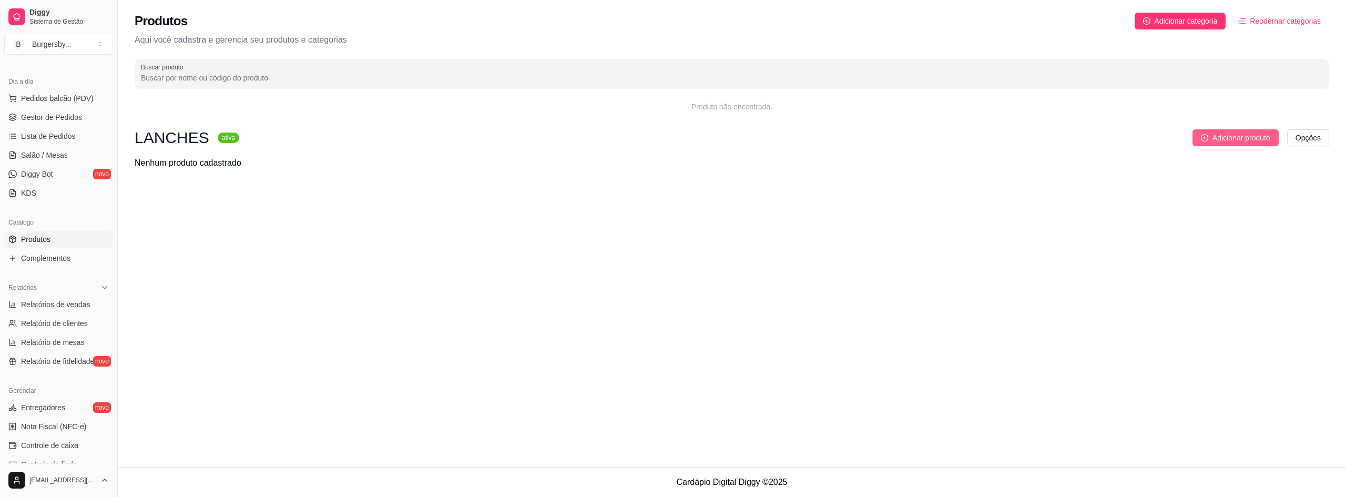
click at [1216, 137] on span "Adicionar produto" at bounding box center [1241, 138] width 58 height 12
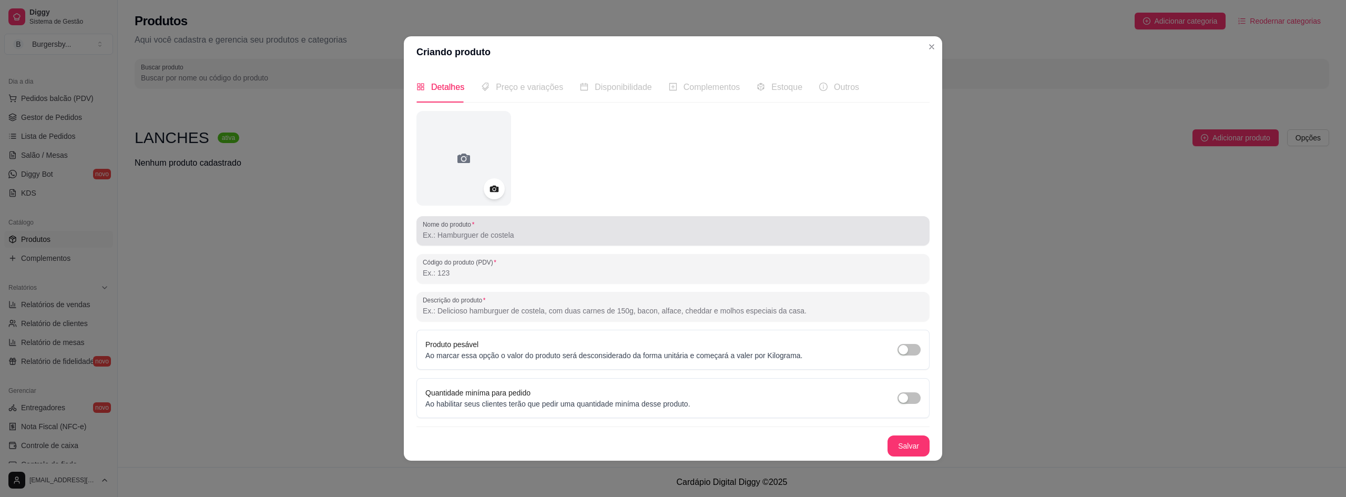
click at [501, 240] on input "Nome do produto" at bounding box center [673, 235] width 500 height 11
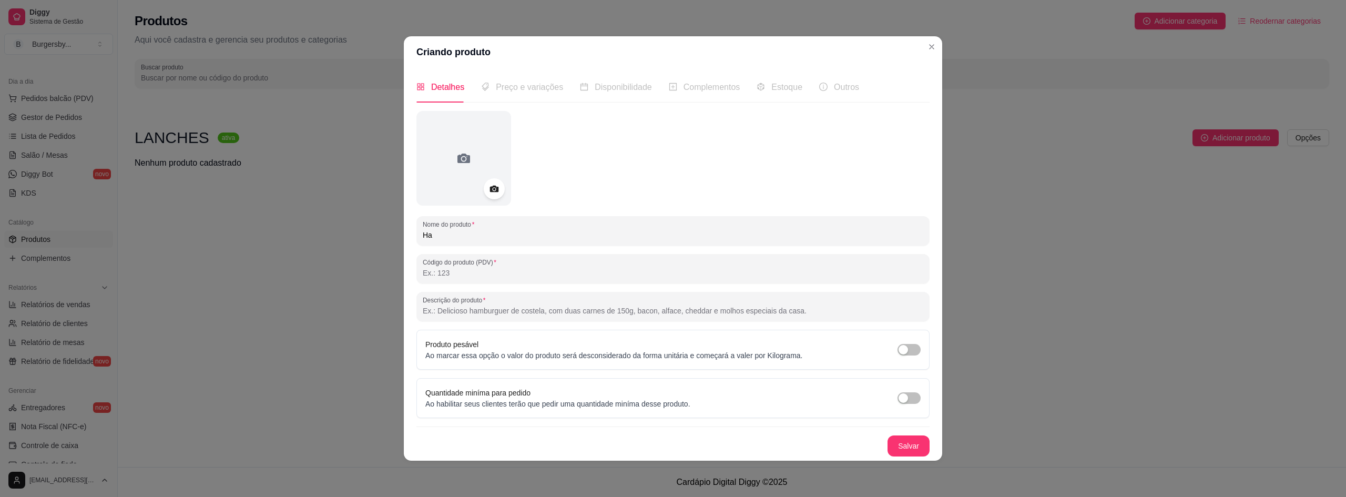
type input "H"
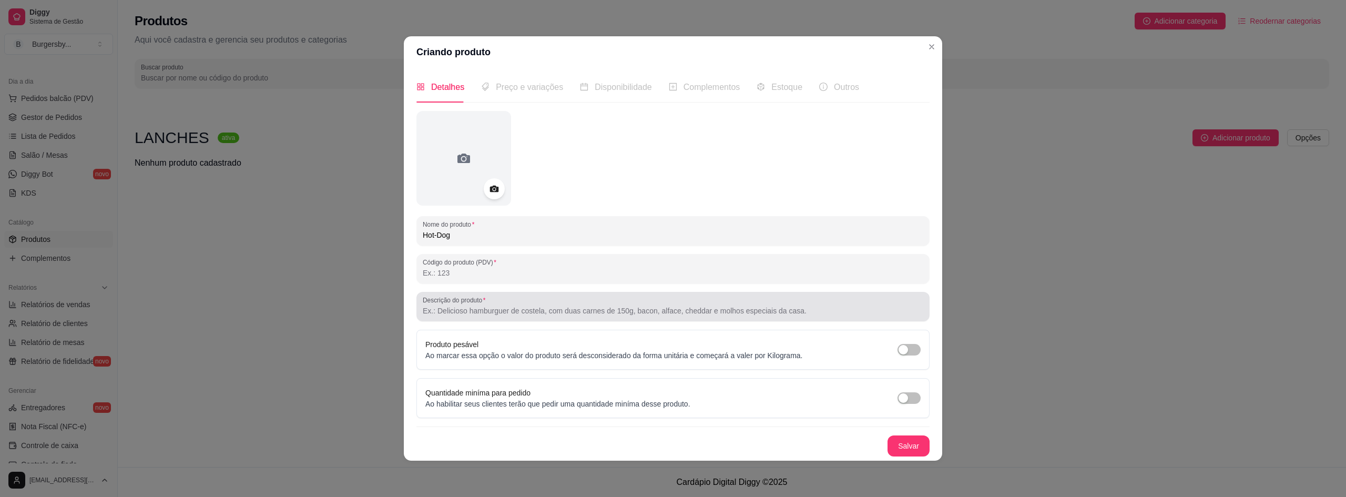
type input "Hot-Dog"
click at [480, 279] on div "Código do produto (PDV)" at bounding box center [672, 268] width 513 height 29
type input "01"
click at [536, 314] on input "Descrição do produto" at bounding box center [673, 310] width 500 height 11
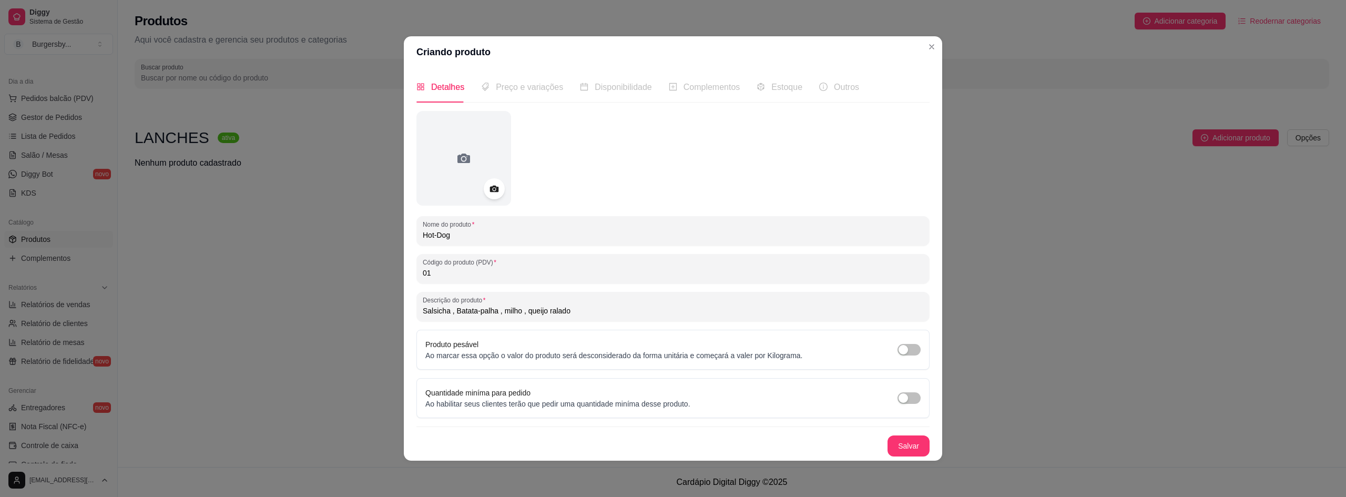
type input "Salsicha , Batata-palha , milho , queijo ralado"
click at [530, 91] on span "Preço e variações" at bounding box center [529, 87] width 67 height 9
click at [898, 443] on button "Salvar" at bounding box center [908, 445] width 42 height 21
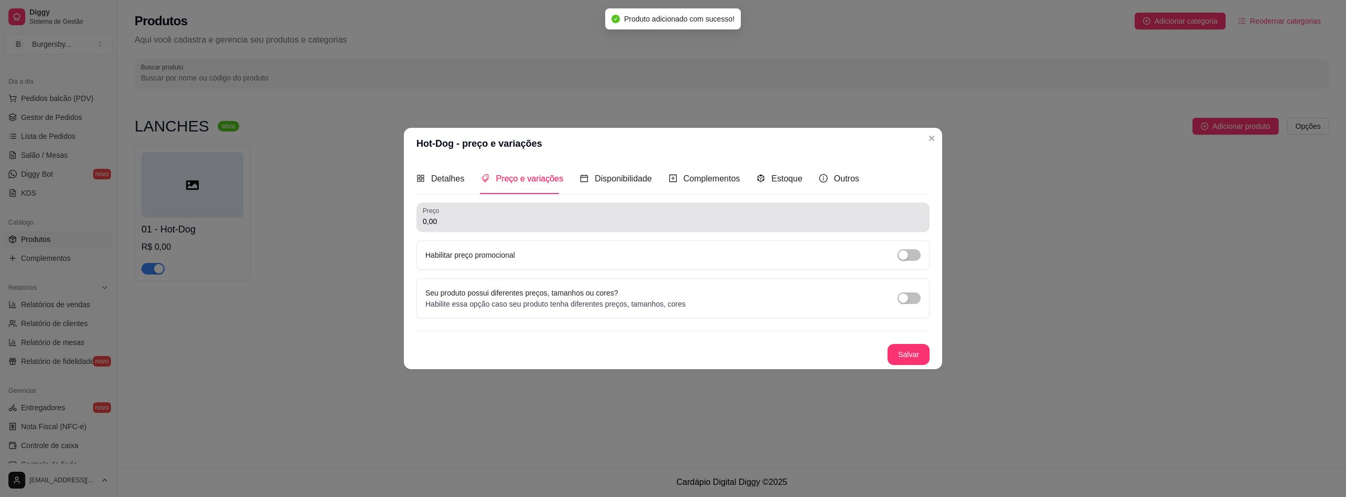
click at [507, 229] on div "Preço 0,00" at bounding box center [672, 216] width 513 height 29
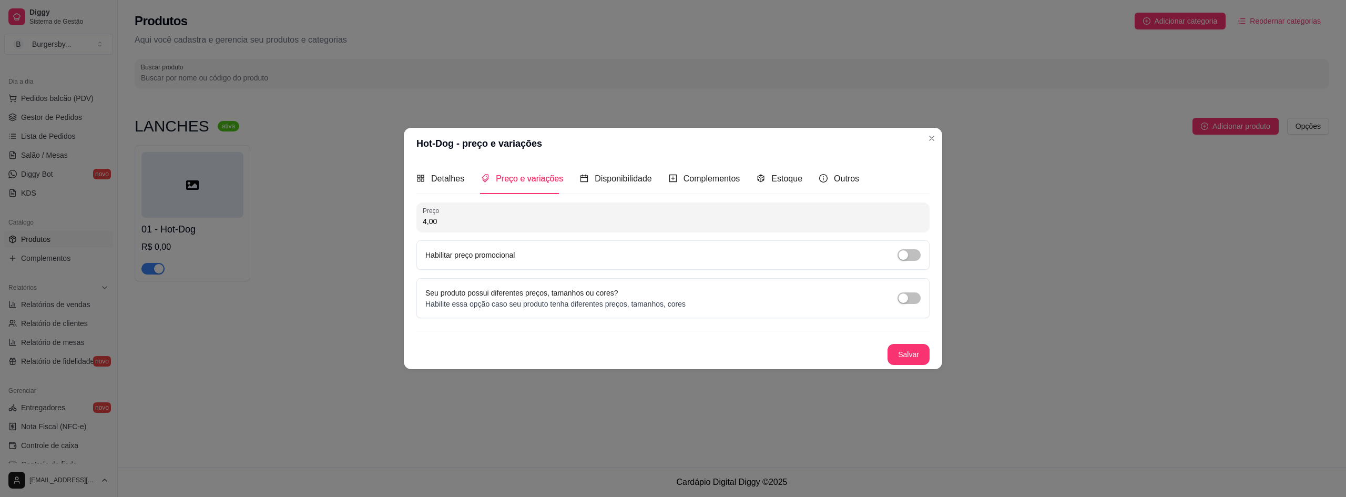
type input "4,00"
click at [916, 346] on button "Salvar" at bounding box center [908, 354] width 42 height 21
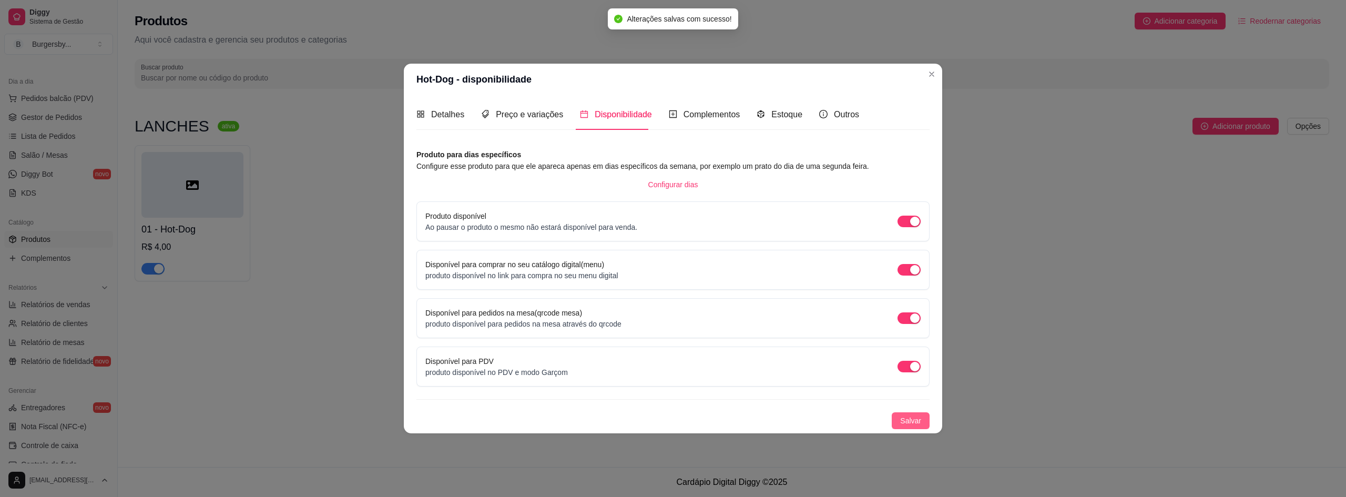
click at [911, 421] on span "Salvar" at bounding box center [910, 421] width 21 height 12
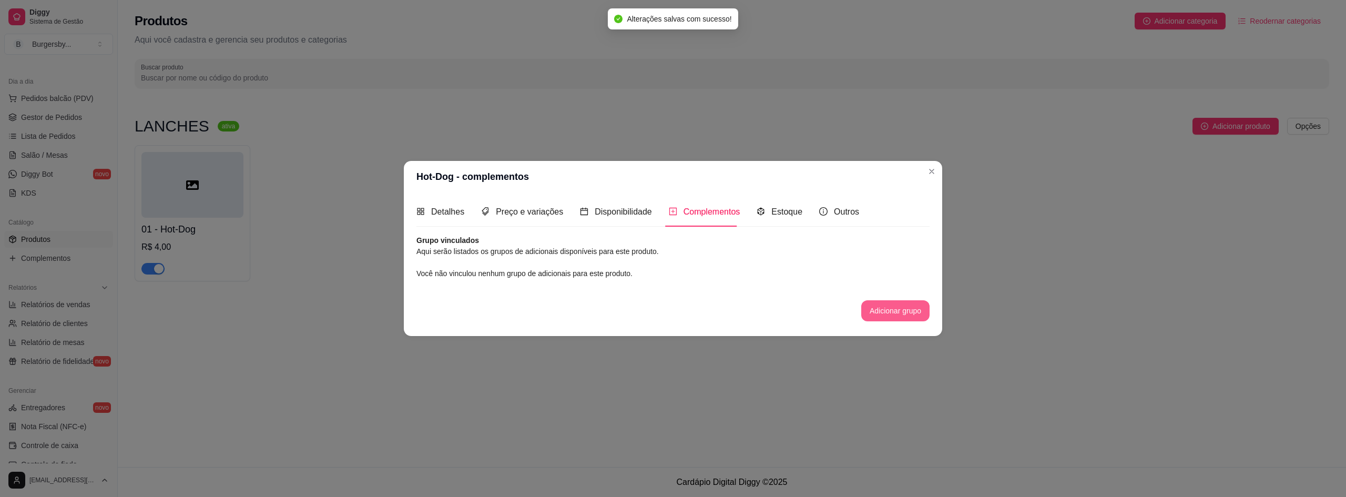
click at [910, 319] on button "Adicionar grupo" at bounding box center [895, 310] width 68 height 21
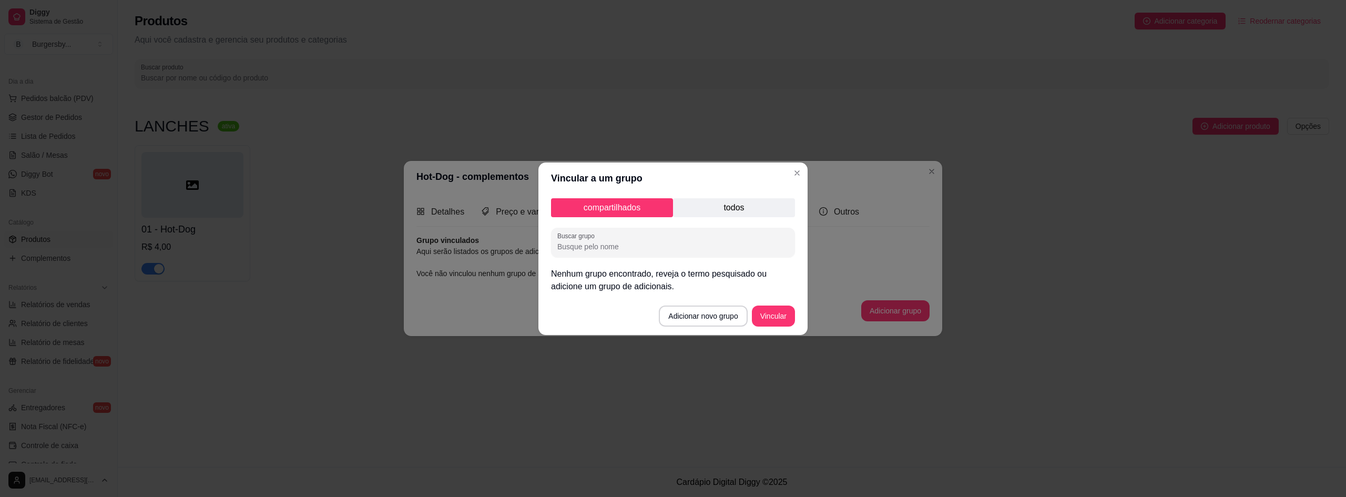
click at [764, 208] on p "todos" at bounding box center [734, 207] width 122 height 19
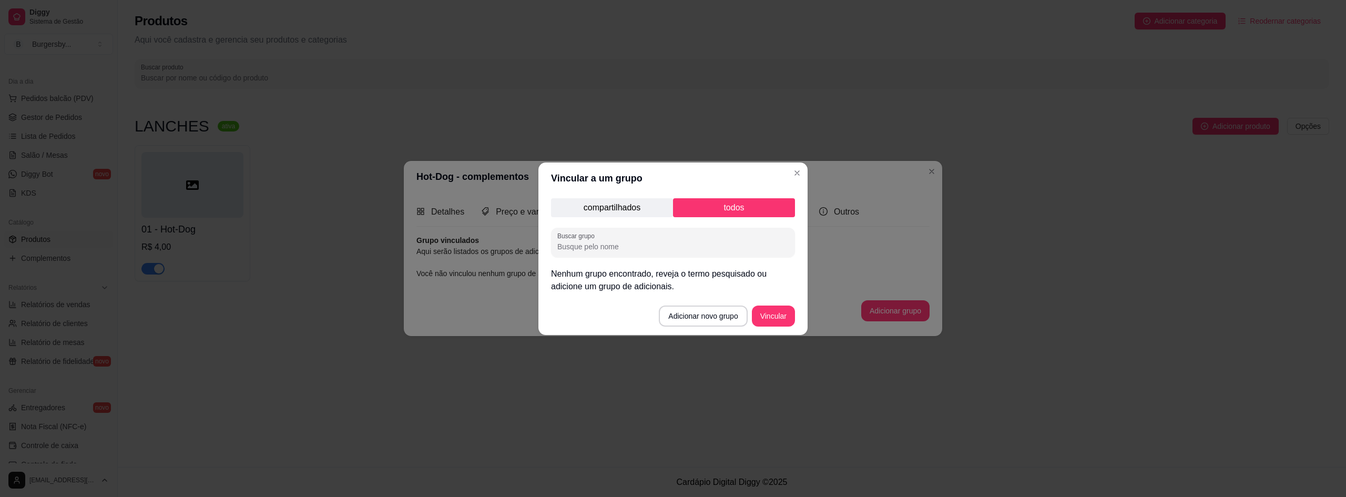
click at [647, 210] on p "compartilhados" at bounding box center [612, 207] width 122 height 19
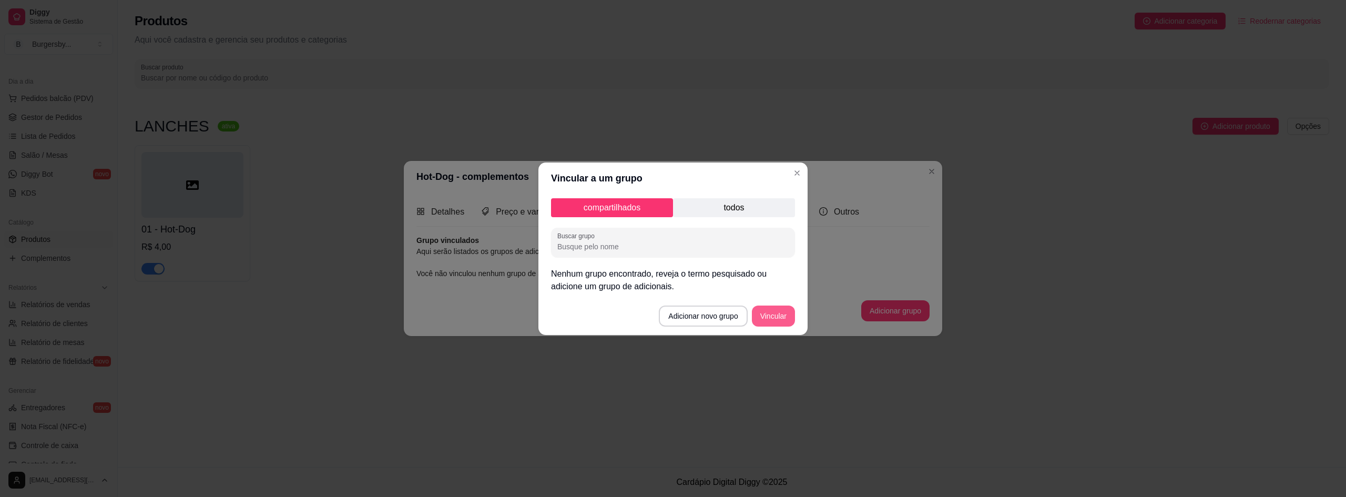
click at [777, 317] on button "Vincular" at bounding box center [773, 315] width 43 height 21
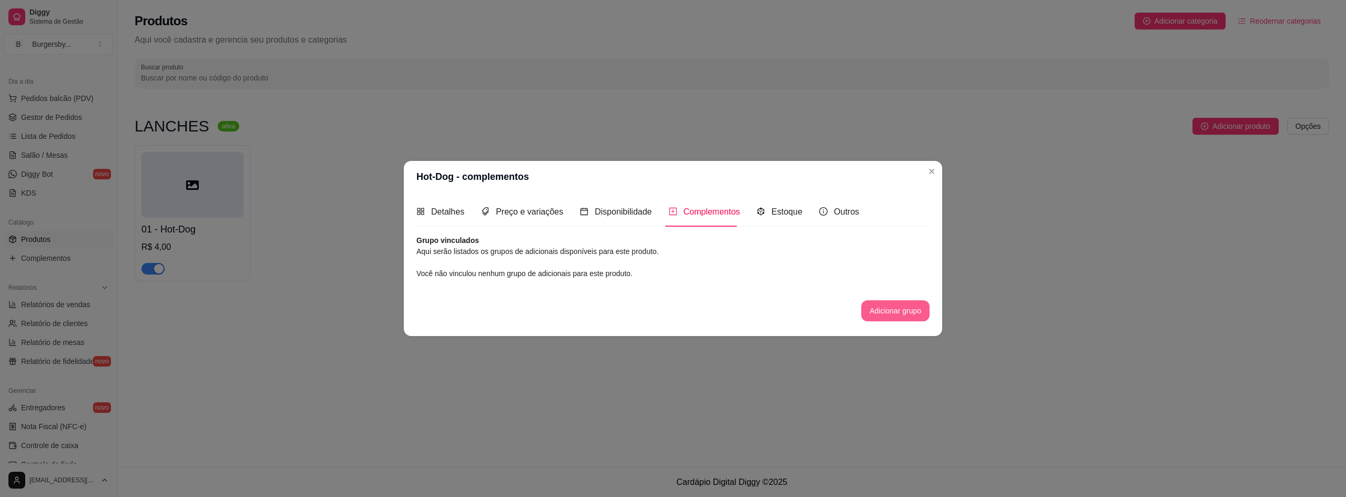
click at [887, 312] on button "Adicionar grupo" at bounding box center [895, 310] width 68 height 21
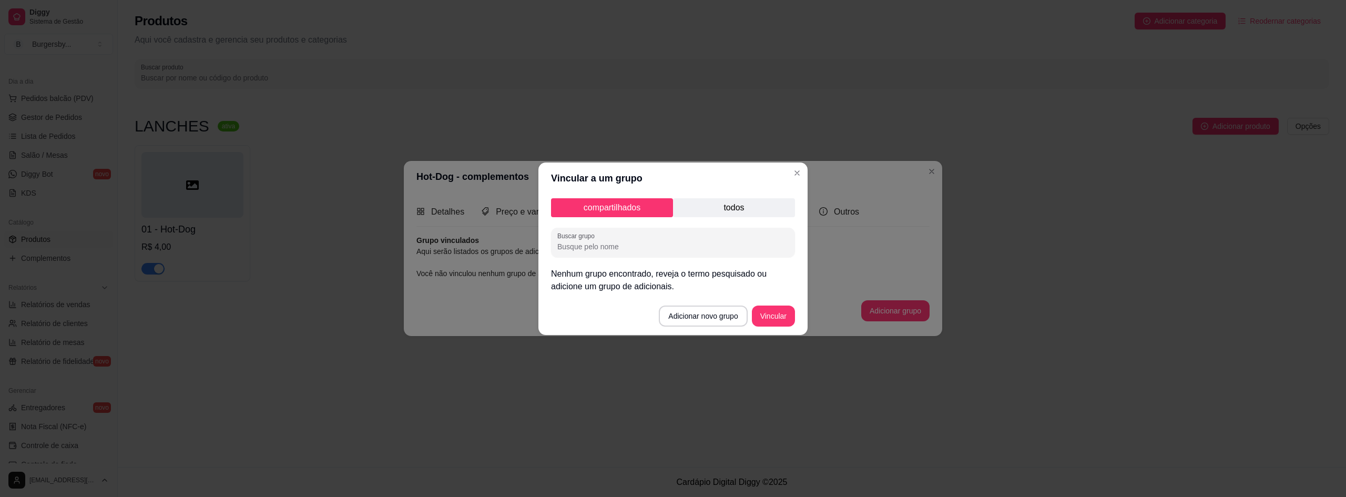
click at [791, 165] on header "Vincular a um grupo" at bounding box center [672, 178] width 269 height 32
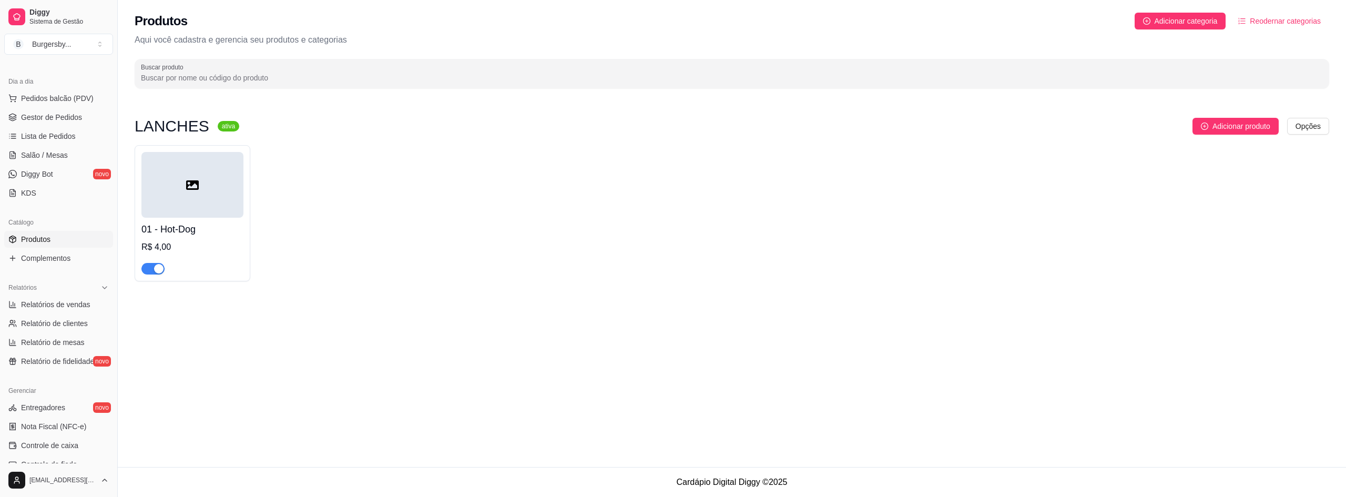
click at [939, 171] on div "01 - Hot-Dog R$ 4,00" at bounding box center [732, 213] width 1194 height 136
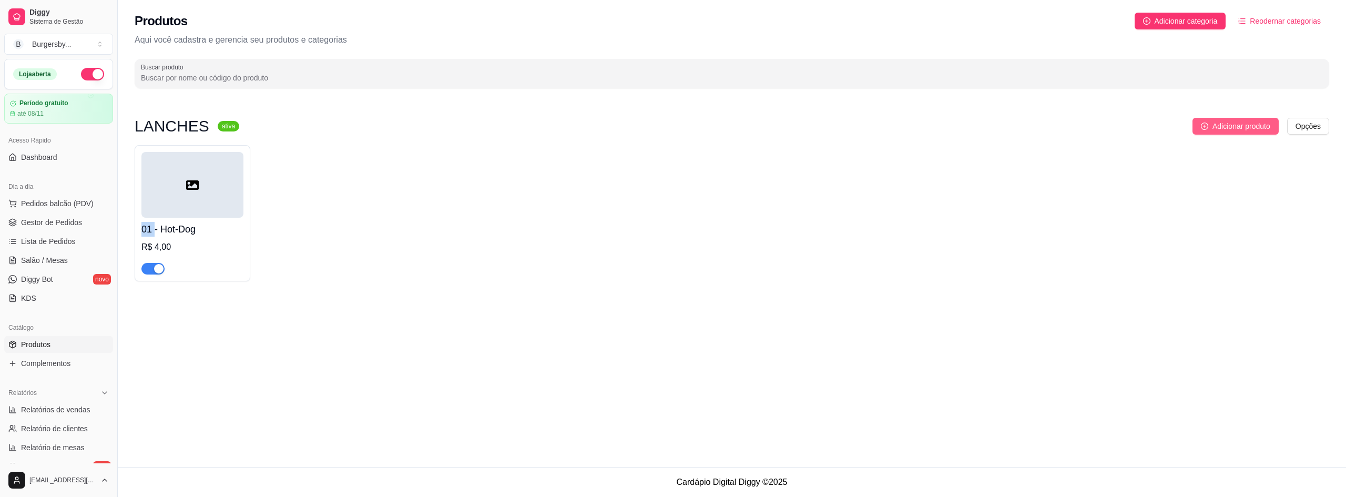
click at [1227, 125] on span "Adicionar produto" at bounding box center [1241, 126] width 58 height 12
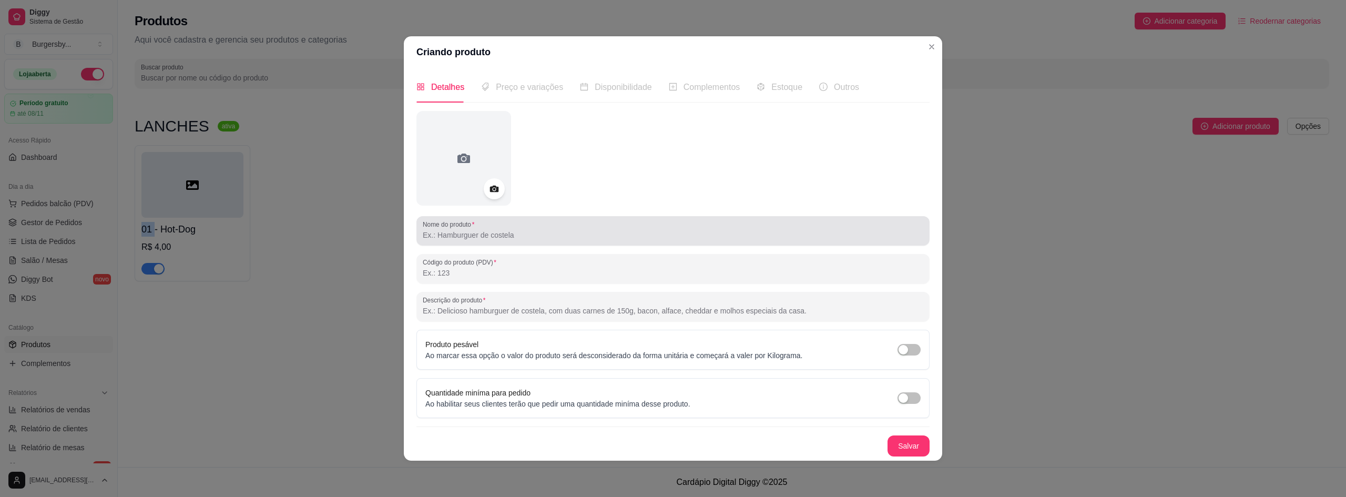
click at [557, 243] on div "Nome do produto" at bounding box center [672, 230] width 513 height 29
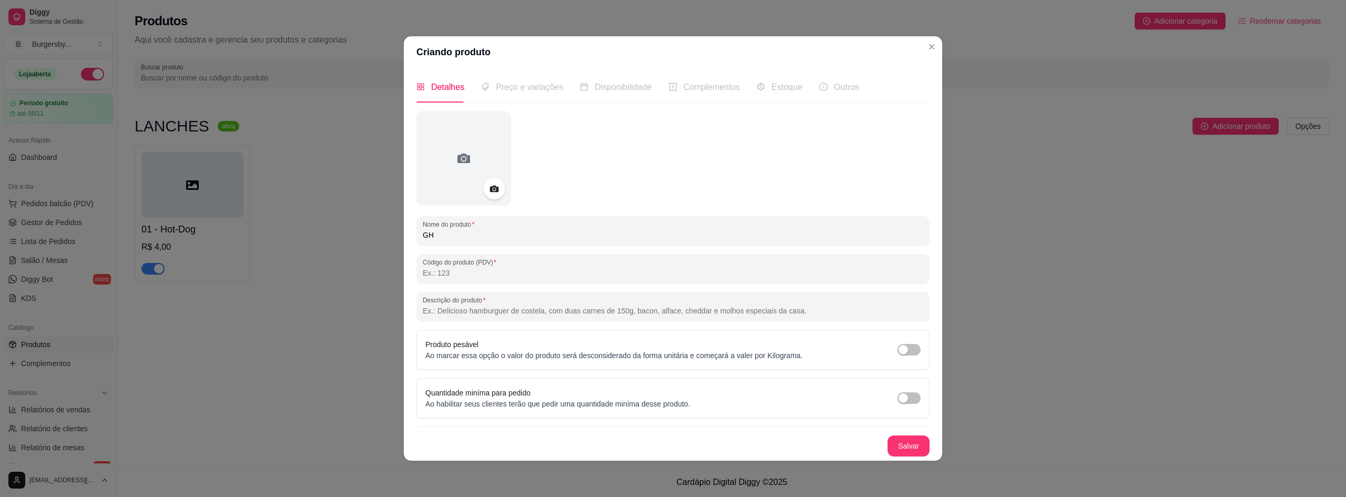
type input "G"
type input "Hamburguer"
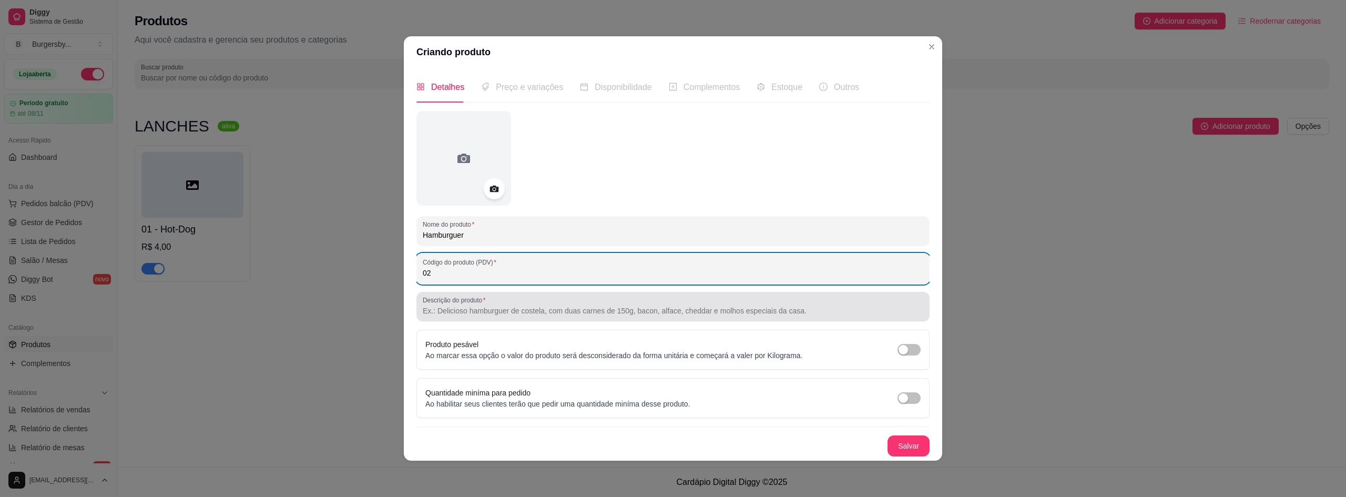
type input "02"
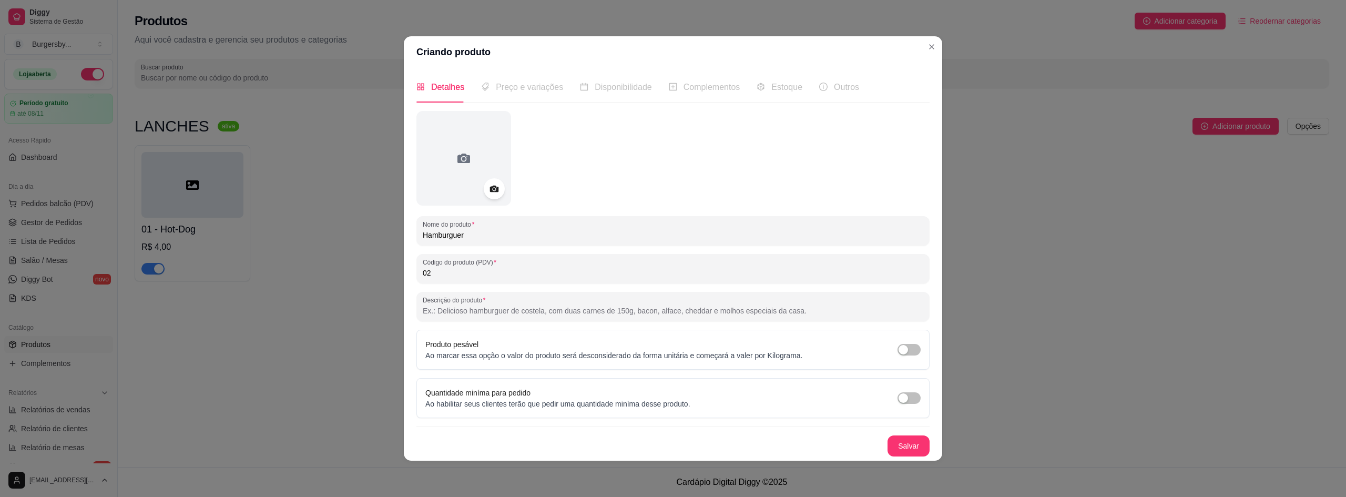
click at [543, 308] on input "Descrição do produto" at bounding box center [673, 310] width 500 height 11
type input "Carne , Tomate e Alface"
click at [910, 445] on button "Salvar" at bounding box center [908, 445] width 41 height 20
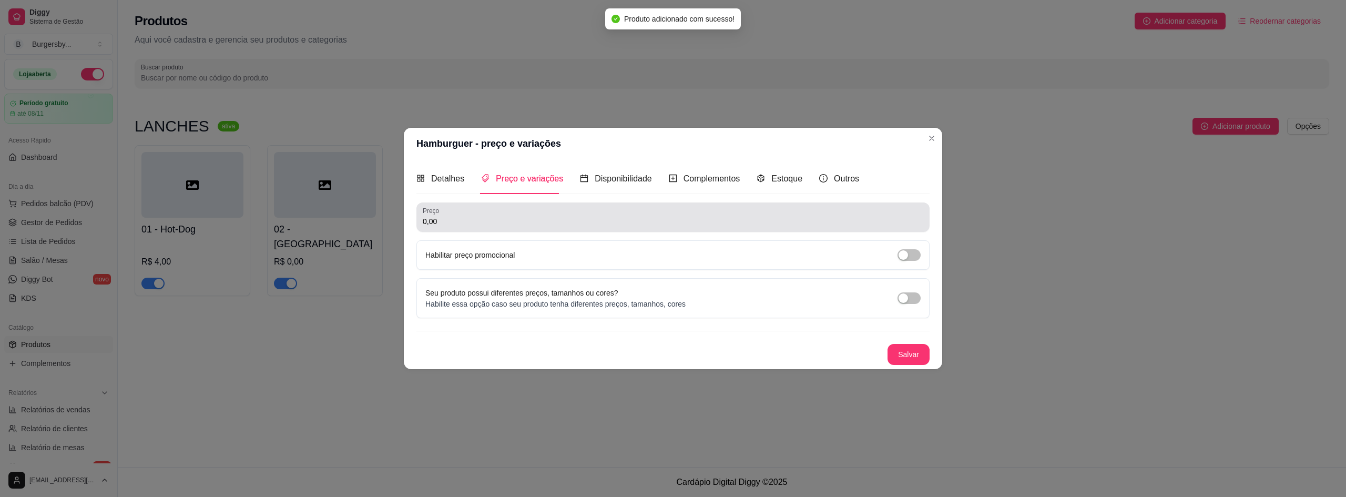
click at [481, 213] on div "0,00" at bounding box center [673, 217] width 500 height 21
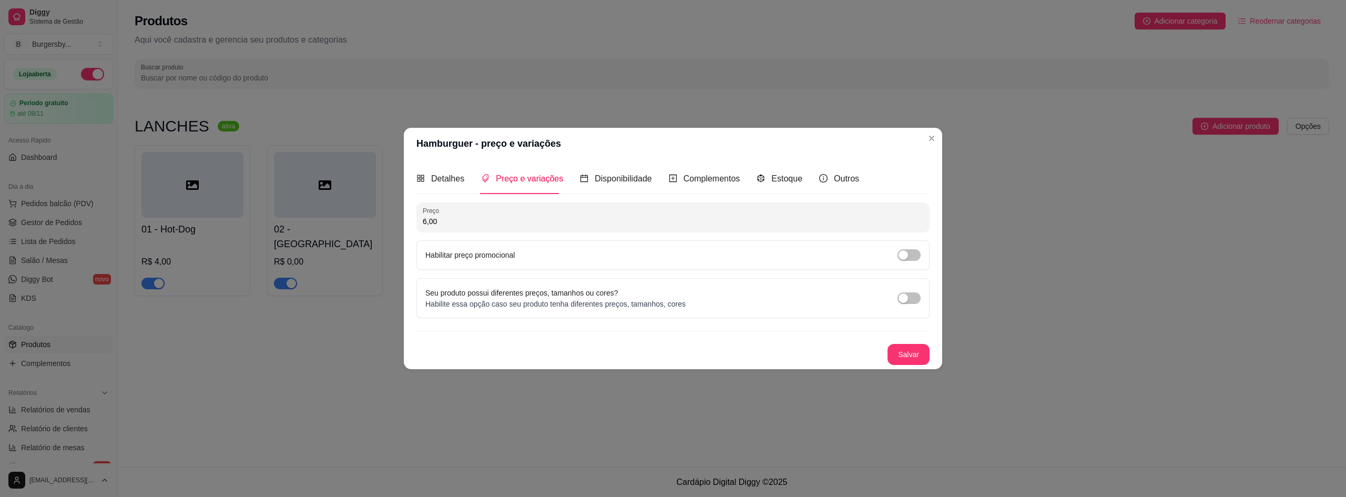
type input "6,00"
click at [896, 344] on div "Salvar" at bounding box center [672, 354] width 513 height 21
click at [904, 350] on button "Salvar" at bounding box center [908, 354] width 42 height 21
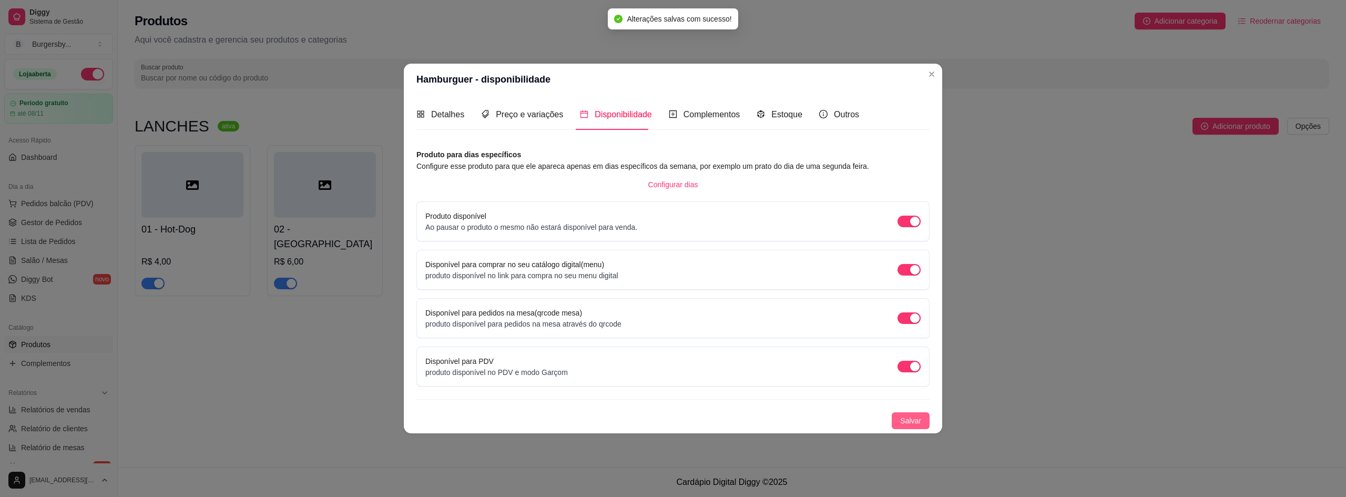
click at [906, 414] on button "Salvar" at bounding box center [910, 420] width 38 height 17
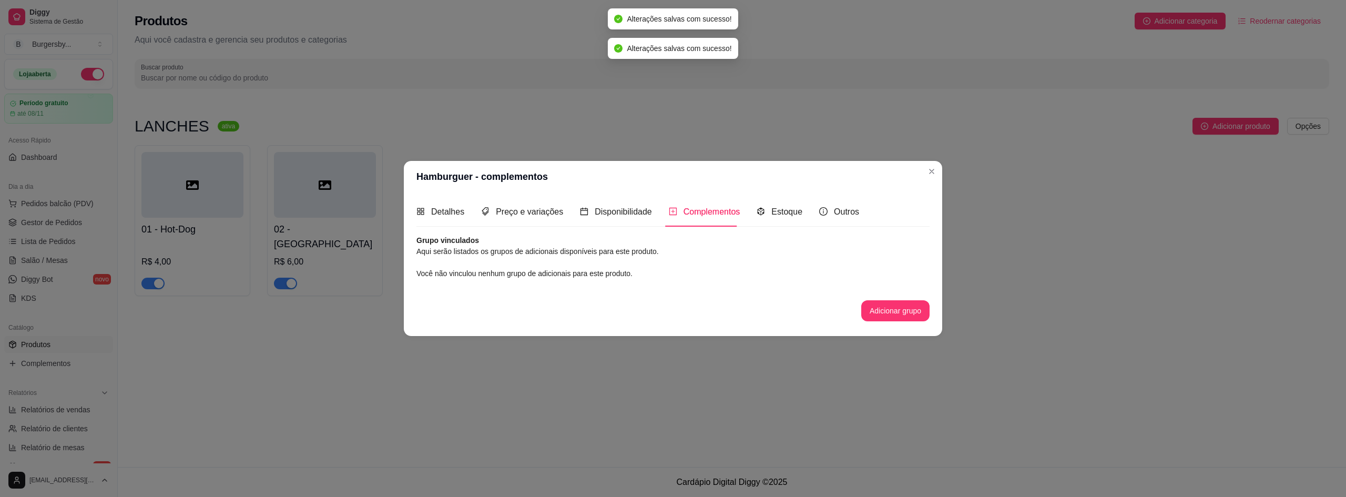
click at [890, 315] on button "Adicionar grupo" at bounding box center [895, 310] width 68 height 21
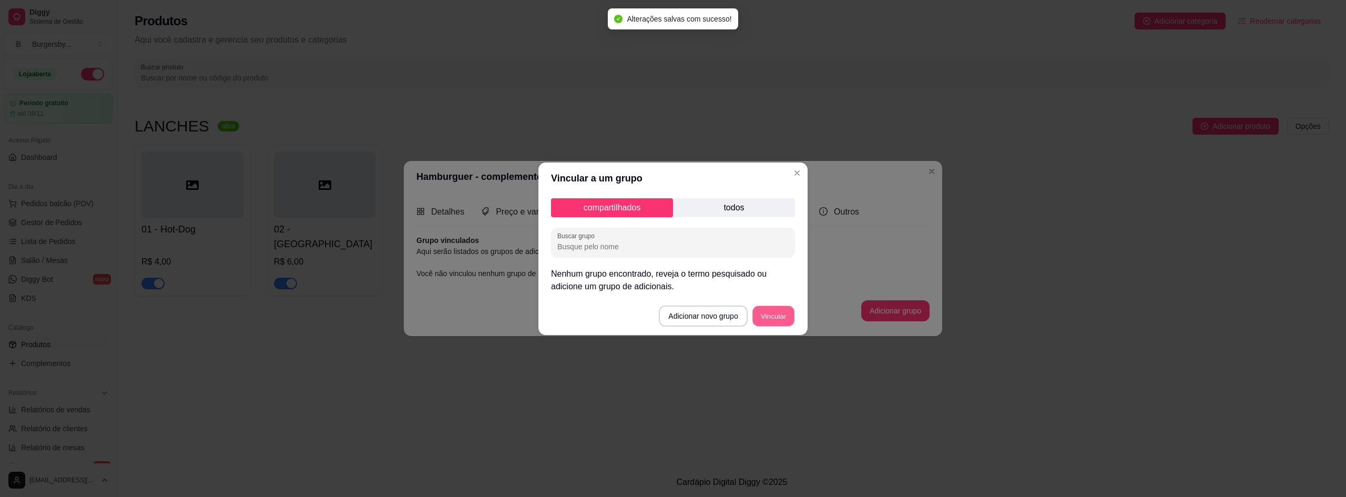
click at [785, 313] on button "Vincular" at bounding box center [773, 315] width 42 height 20
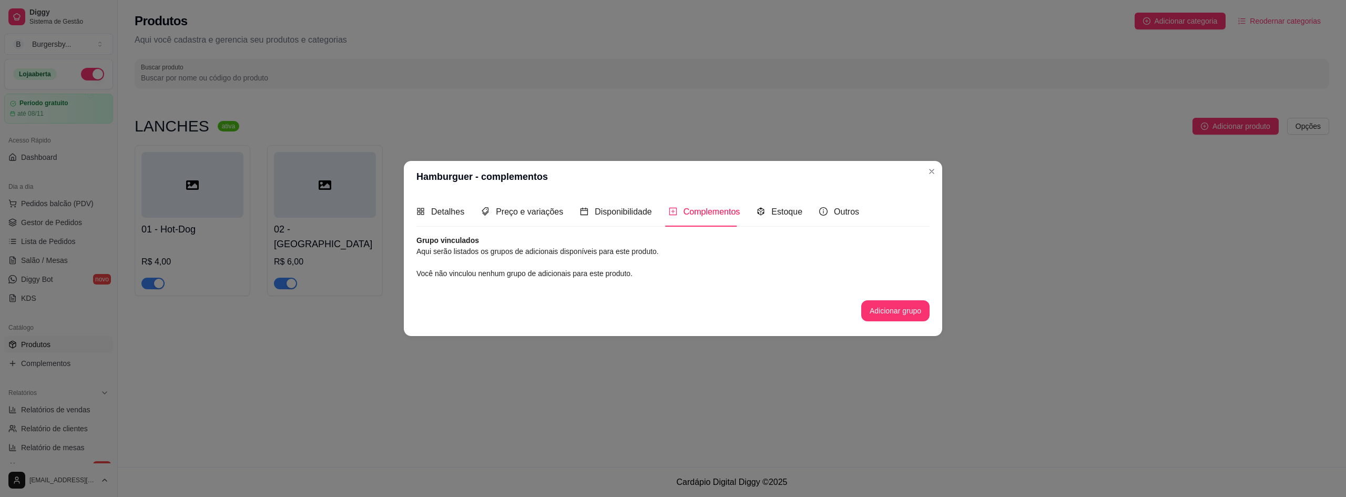
click at [905, 310] on button "Adicionar grupo" at bounding box center [895, 310] width 68 height 21
click at [868, 319] on button "Adicionar grupo" at bounding box center [895, 310] width 68 height 21
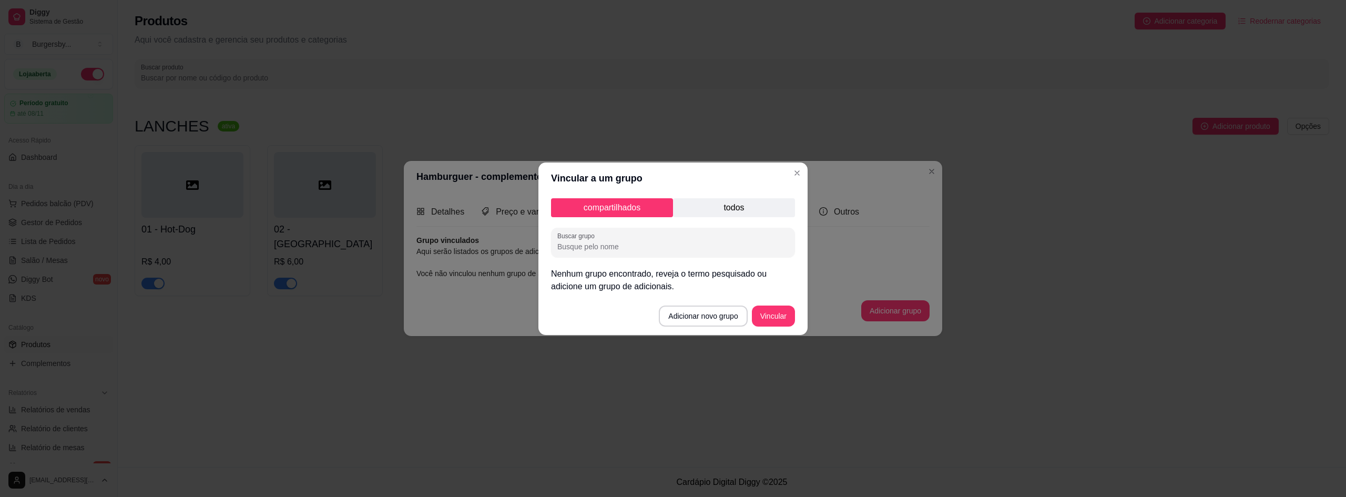
click at [770, 319] on button "Vincular" at bounding box center [773, 315] width 43 height 21
click at [770, 319] on footer "Adicionar novo grupo Vincular" at bounding box center [672, 316] width 269 height 38
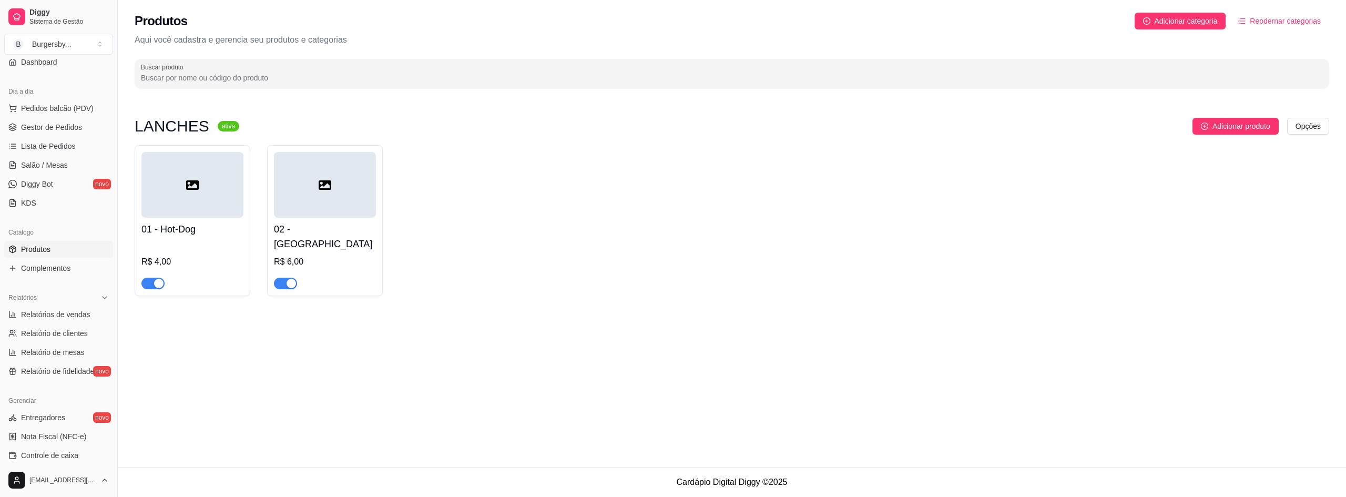
scroll to position [260, 0]
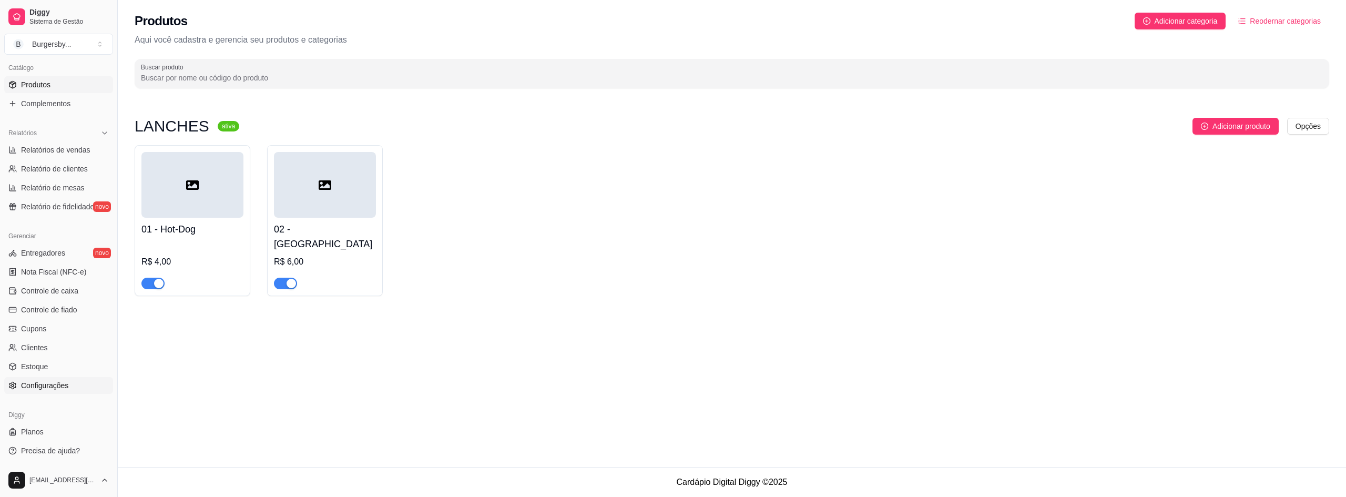
click at [62, 391] on link "Configurações" at bounding box center [58, 385] width 109 height 17
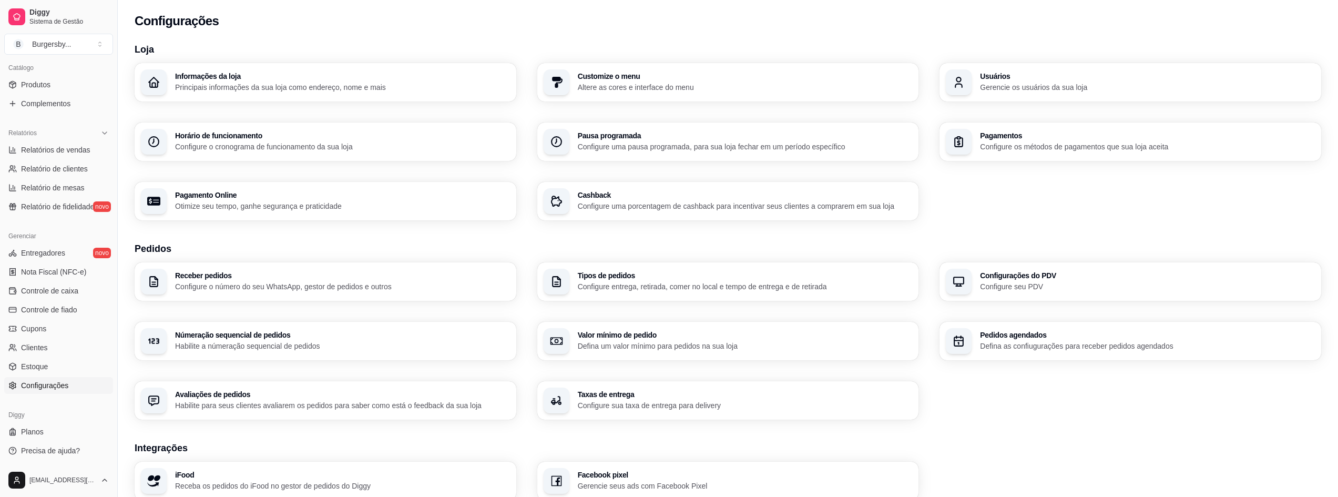
click at [205, 287] on p "Configure o número do seu WhatsApp, gestor de pedidos e outros" at bounding box center [342, 286] width 335 height 11
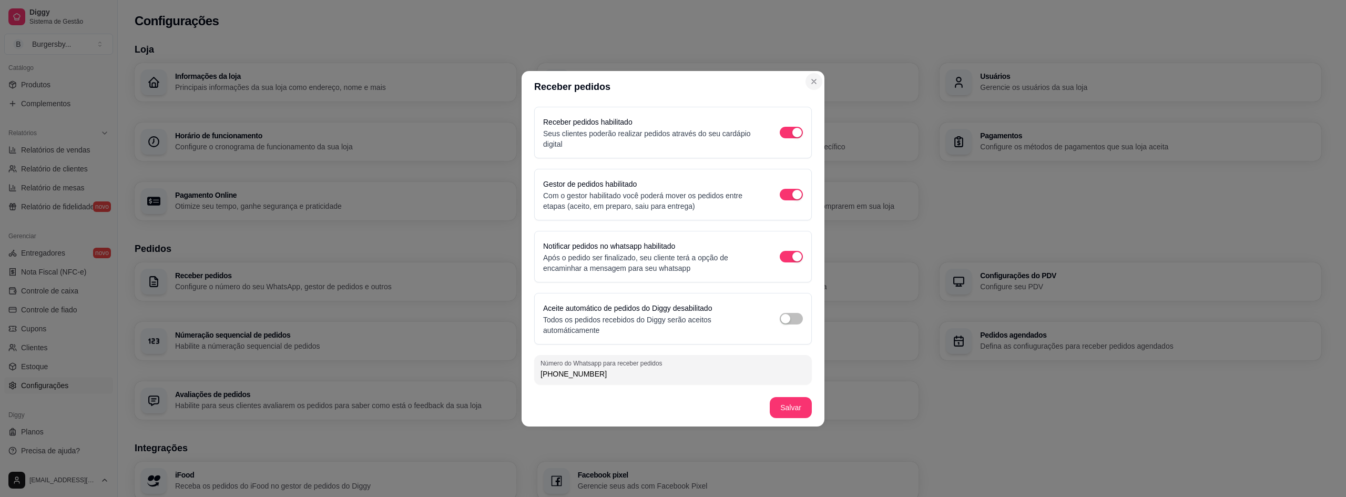
click at [809, 85] on p "Altere as cores e interface do menu" at bounding box center [745, 87] width 335 height 11
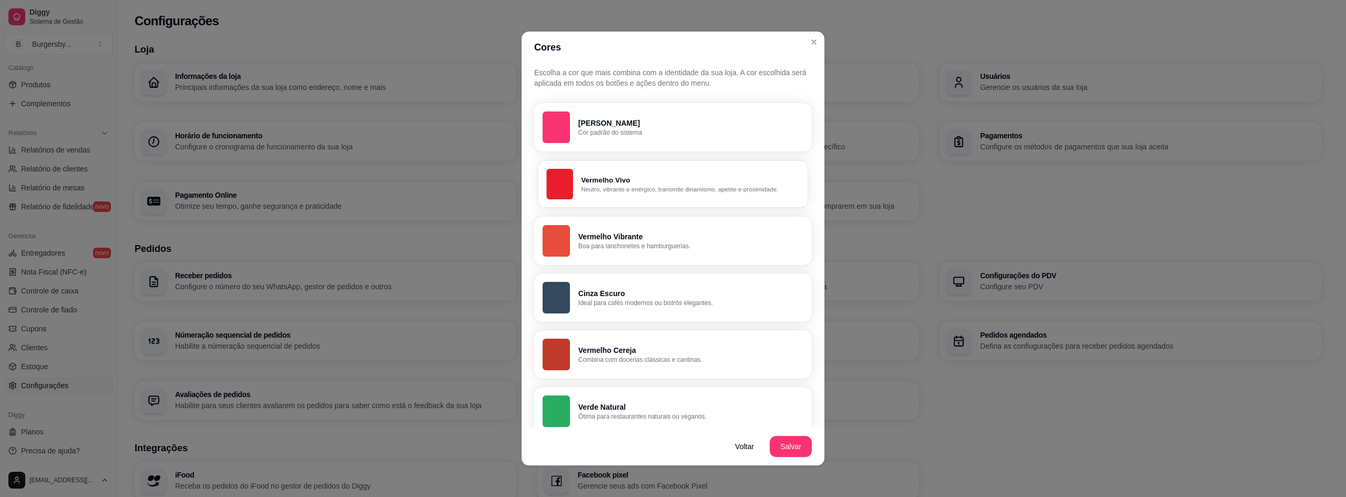
click at [686, 187] on p "Neutro, vibrante e enérgico, transmite dinamismo, apetite e proximidade." at bounding box center [690, 189] width 218 height 8
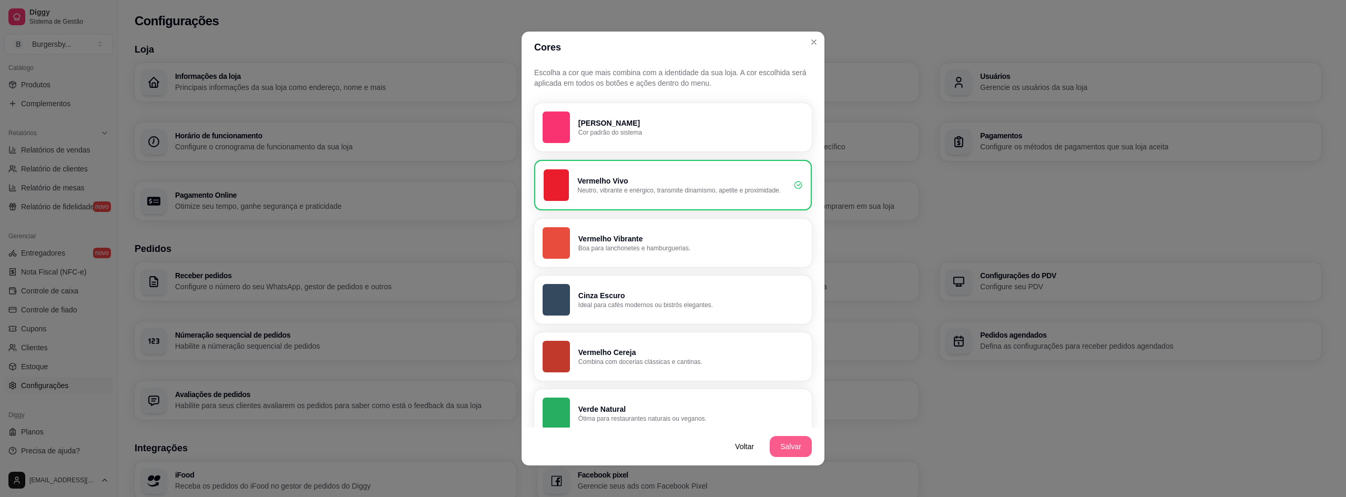
click at [783, 448] on button "Salvar" at bounding box center [791, 446] width 42 height 21
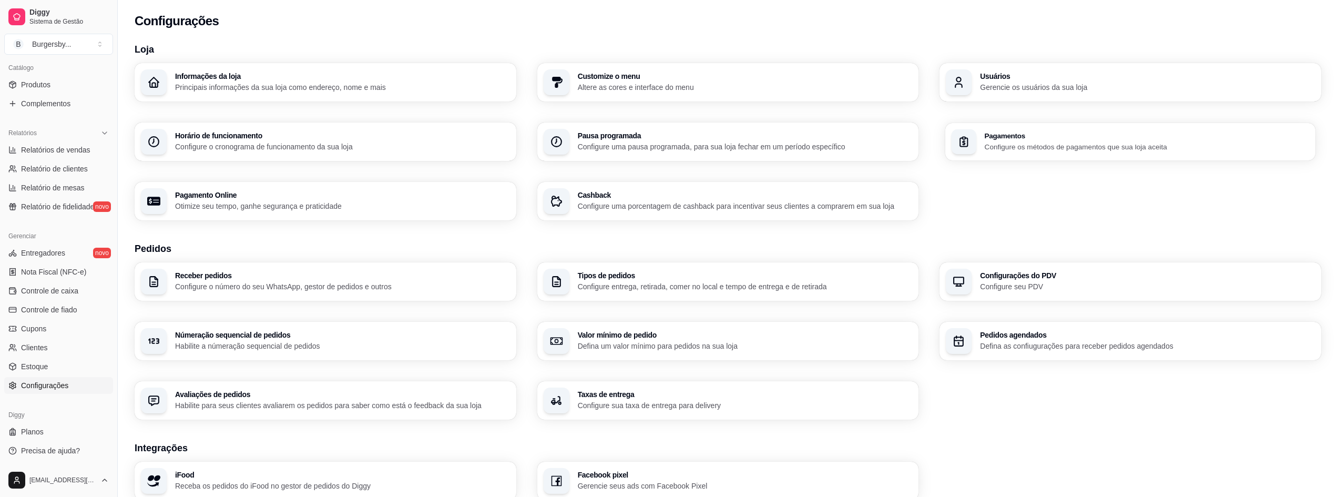
click at [1009, 153] on div "Pagamentos Configure os métodos de pagamentos que sua loja aceita" at bounding box center [1130, 141] width 370 height 37
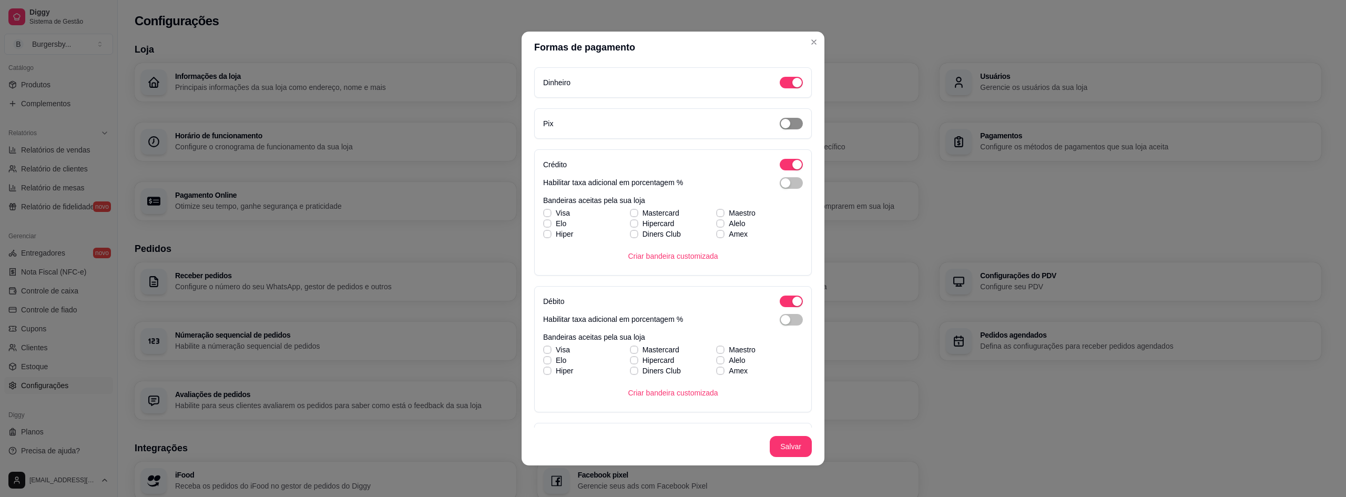
click at [781, 125] on div "button" at bounding box center [785, 123] width 9 height 9
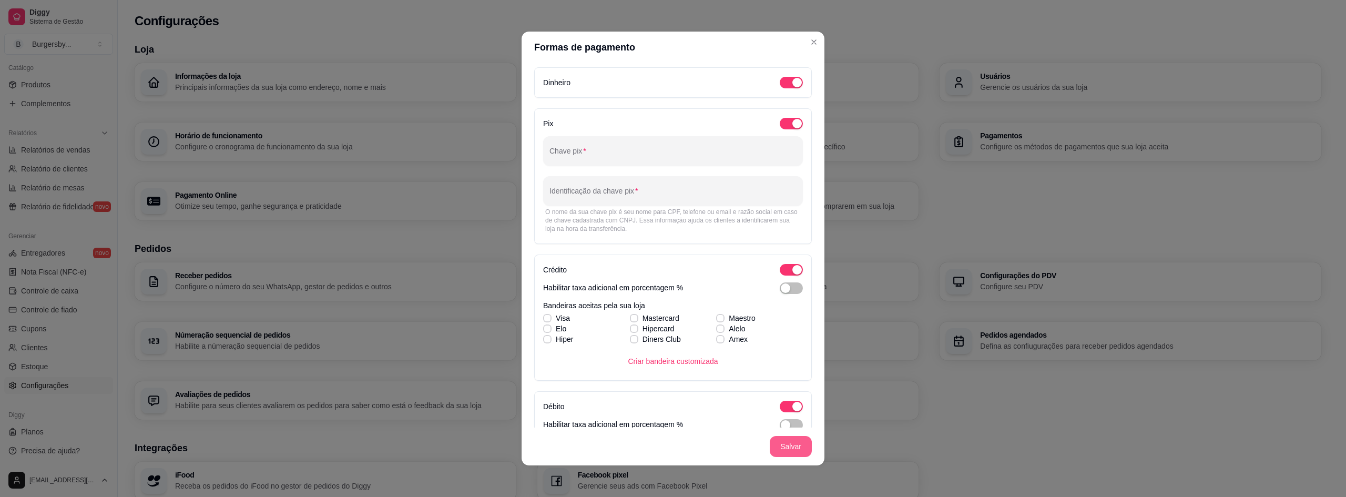
click at [779, 445] on button "Salvar" at bounding box center [791, 446] width 42 height 21
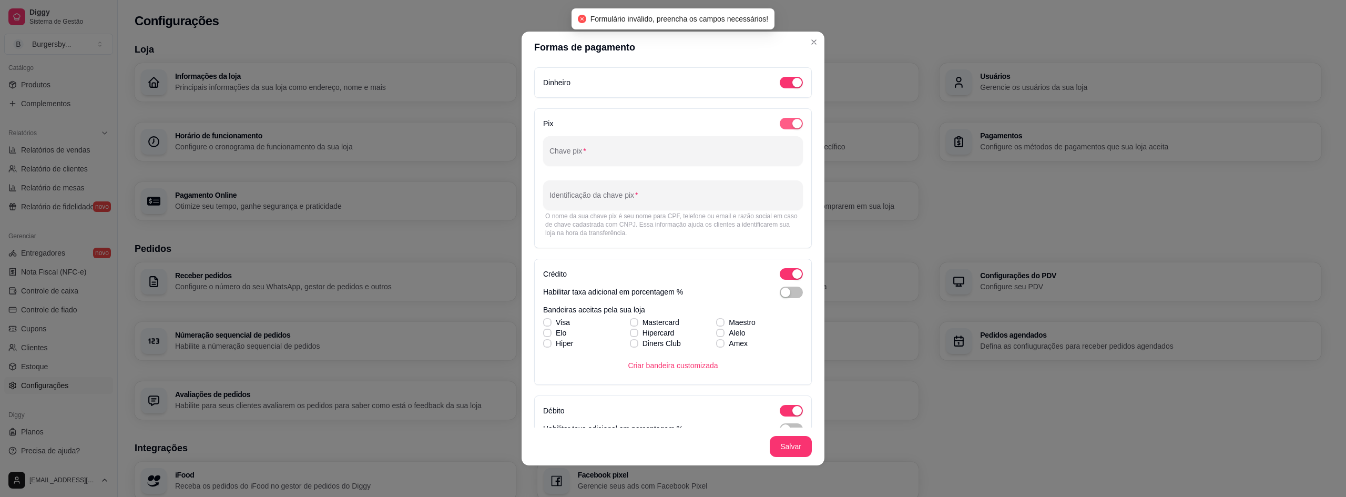
click at [779, 118] on span "button" at bounding box center [790, 124] width 23 height 12
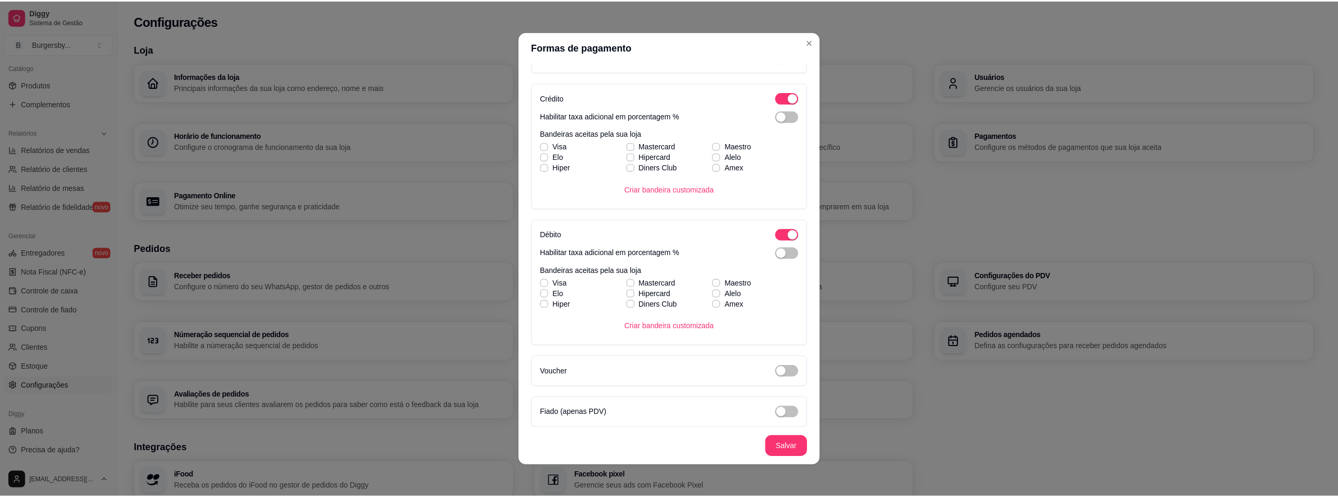
scroll to position [71, 0]
